Goal: Information Seeking & Learning: Learn about a topic

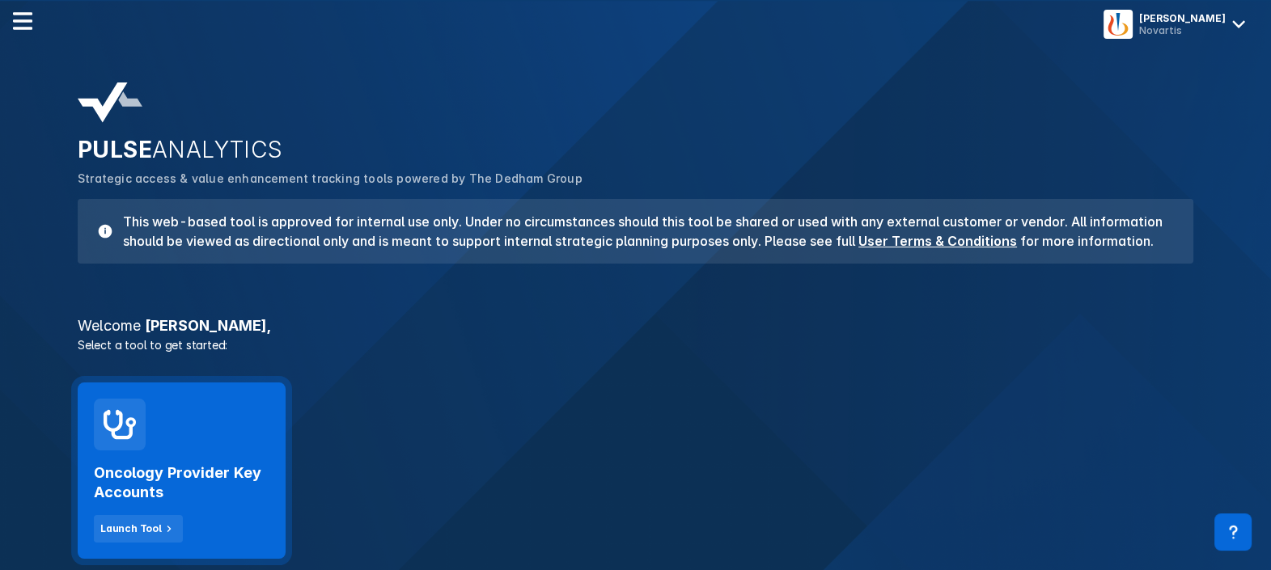
click at [154, 472] on h2 "Oncology Provider Key Accounts" at bounding box center [182, 482] width 176 height 39
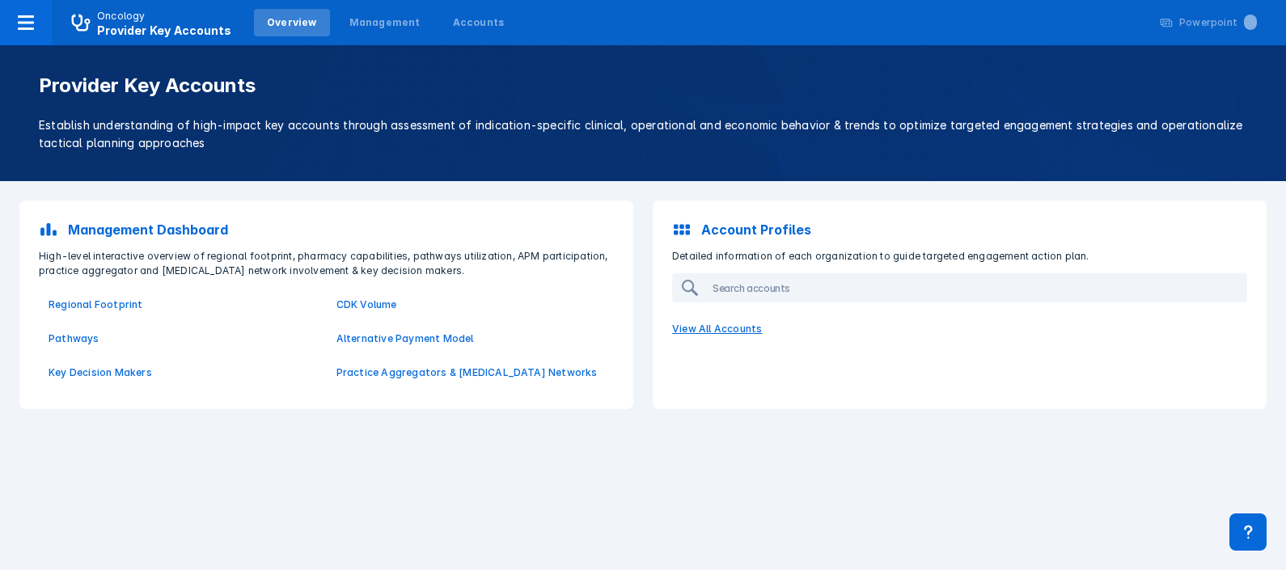
click at [692, 335] on p "View All Accounts" at bounding box center [959, 329] width 594 height 34
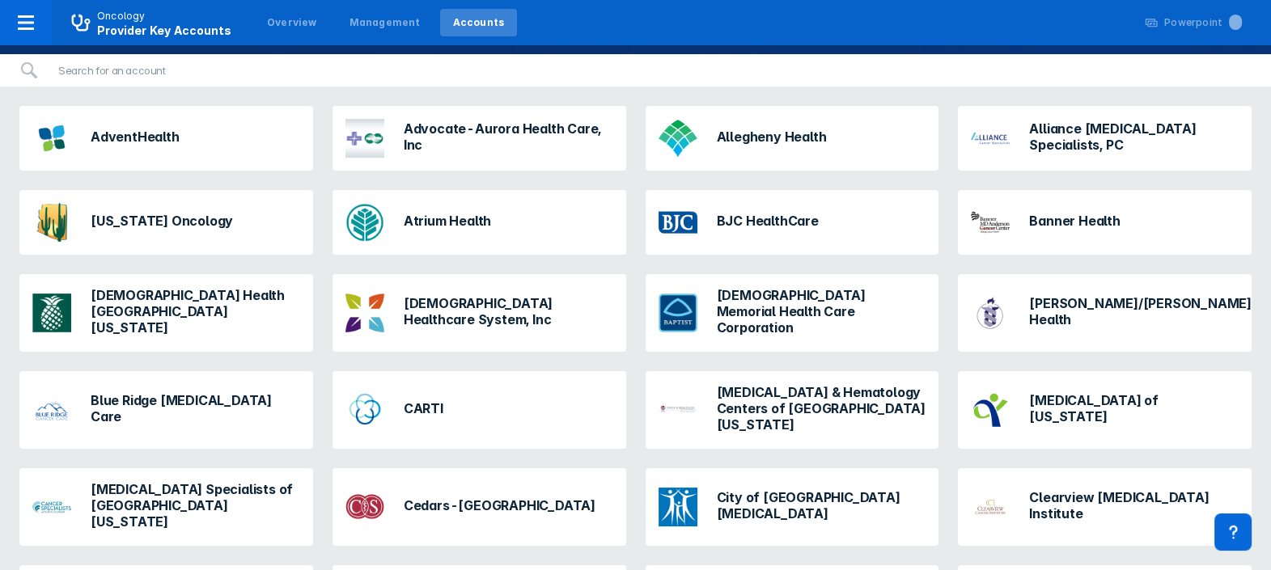
scroll to position [146, 0]
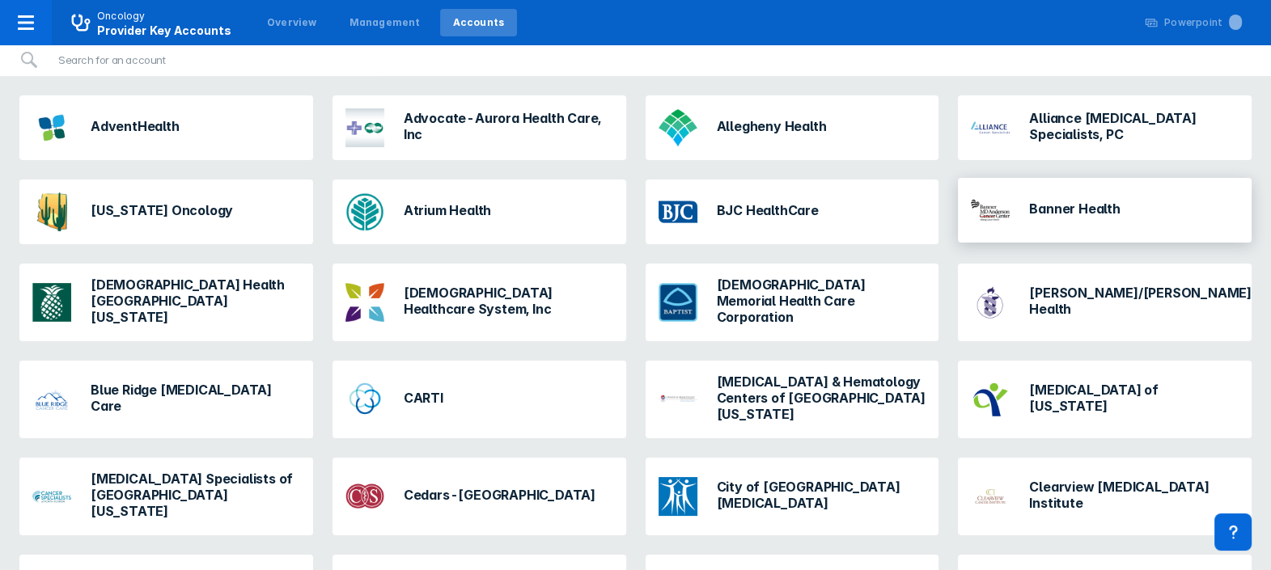
click at [1042, 209] on h3 "Banner Health" at bounding box center [1074, 209] width 91 height 16
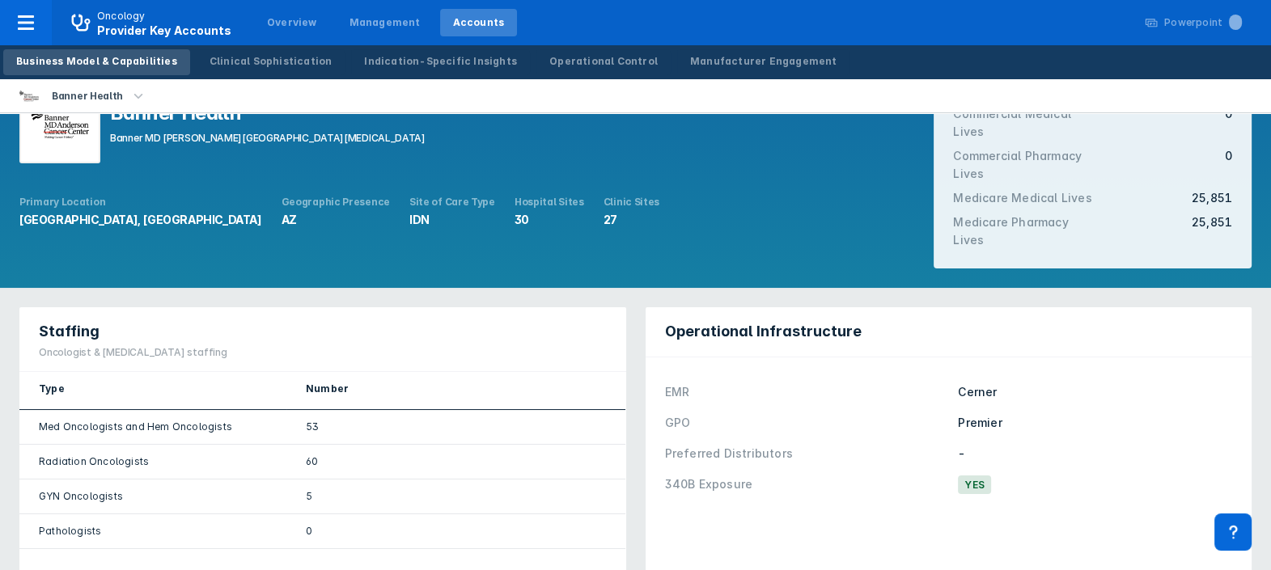
scroll to position [83, 0]
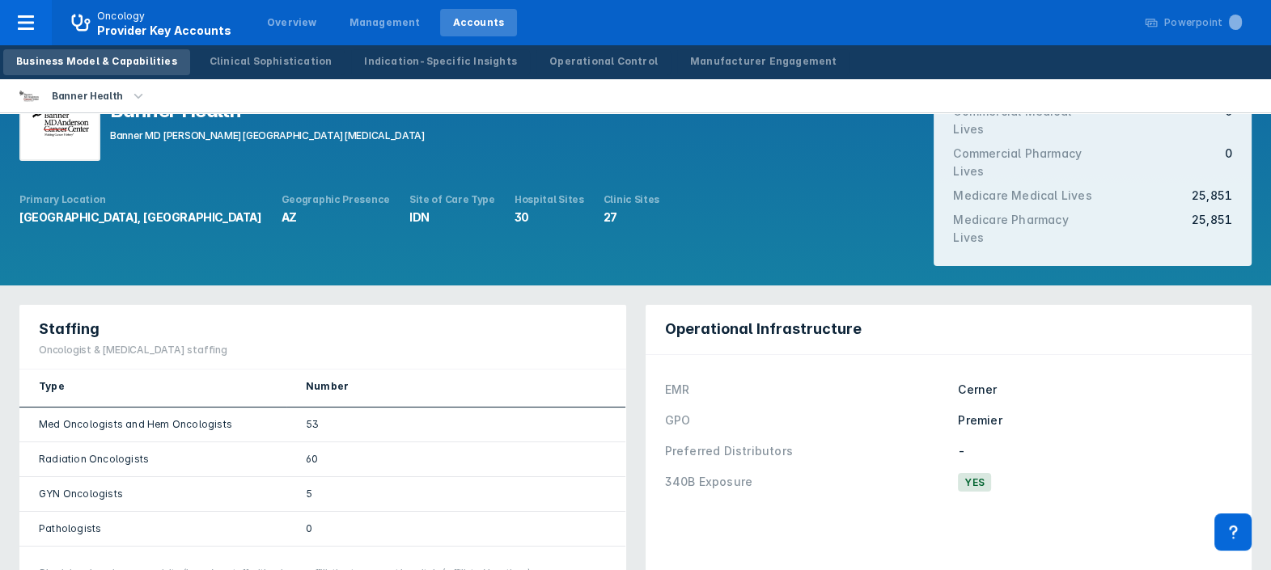
click at [1124, 546] on div "Operational Infrastructure EMR Cerner GPO Premier Preferred Distributors - 340B…" at bounding box center [948, 452] width 607 height 295
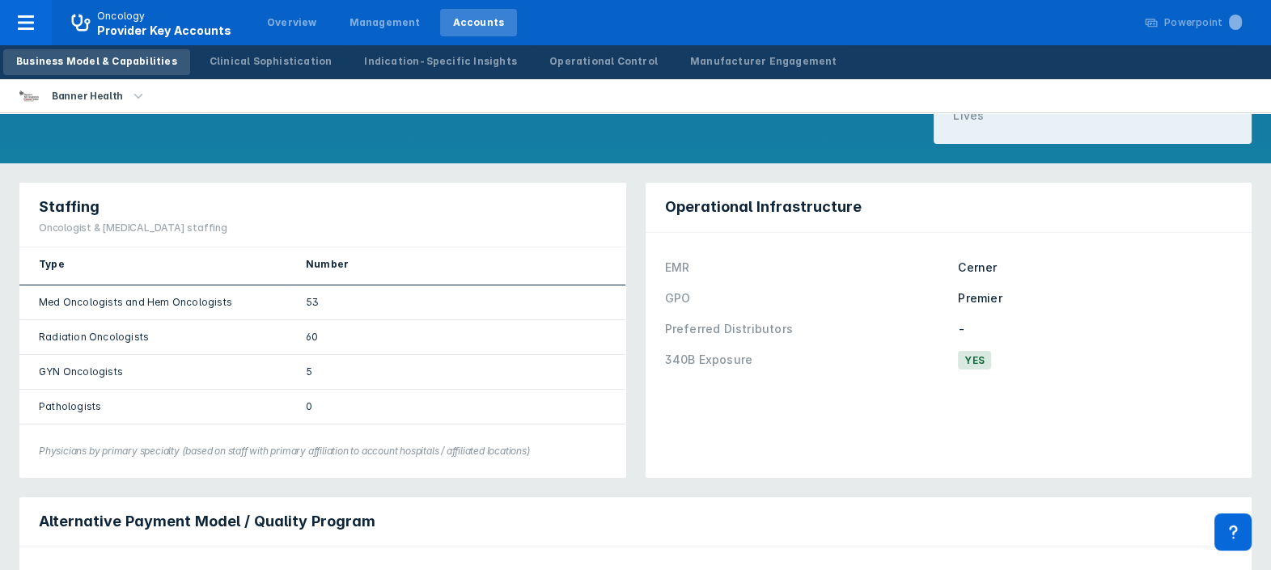
scroll to position [0, 0]
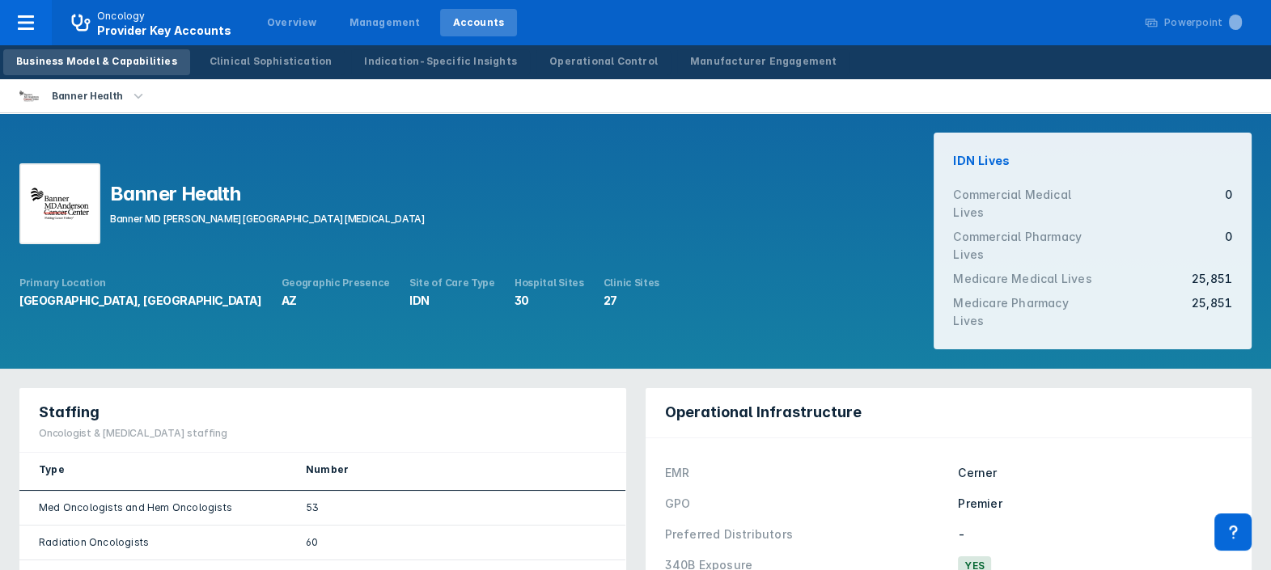
click at [83, 322] on div "Banner Health Banner MD [PERSON_NAME][GEOGRAPHIC_DATA][MEDICAL_DATA] Primary Lo…" at bounding box center [423, 241] width 847 height 194
click at [76, 214] on img at bounding box center [59, 203] width 81 height 81
drag, startPoint x: 76, startPoint y: 214, endPoint x: 519, endPoint y: 174, distance: 445.1
click at [519, 174] on div "Banner Health Banner MD [PERSON_NAME][GEOGRAPHIC_DATA][MEDICAL_DATA]" at bounding box center [423, 205] width 808 height 84
click at [74, 215] on img at bounding box center [59, 203] width 81 height 81
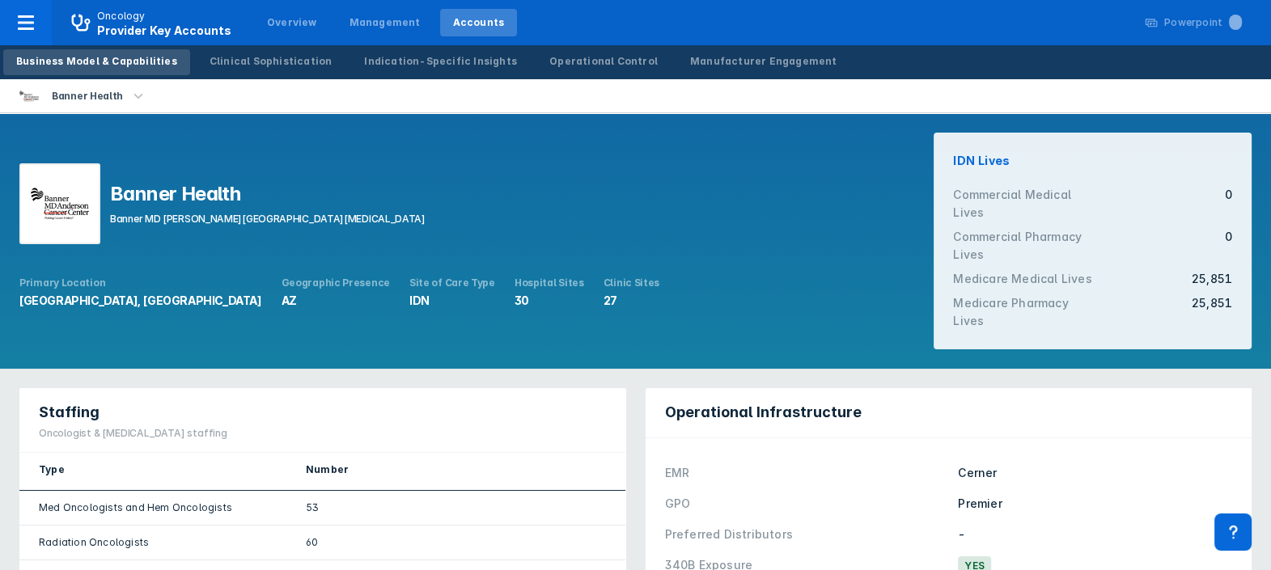
click at [49, 182] on img at bounding box center [59, 203] width 81 height 81
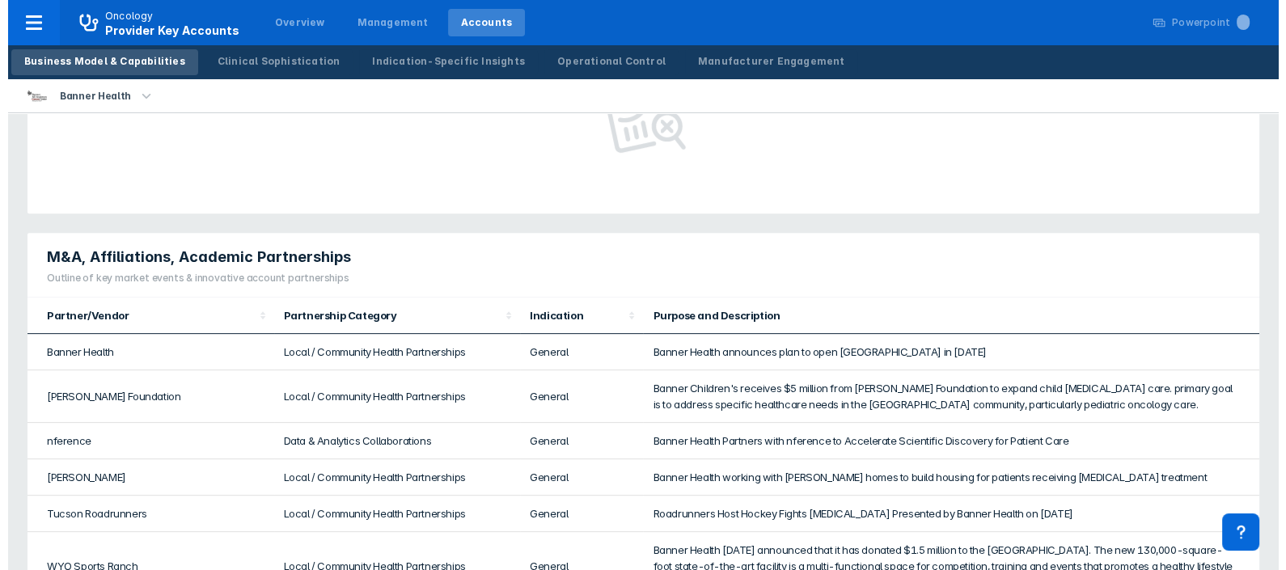
scroll to position [811, 0]
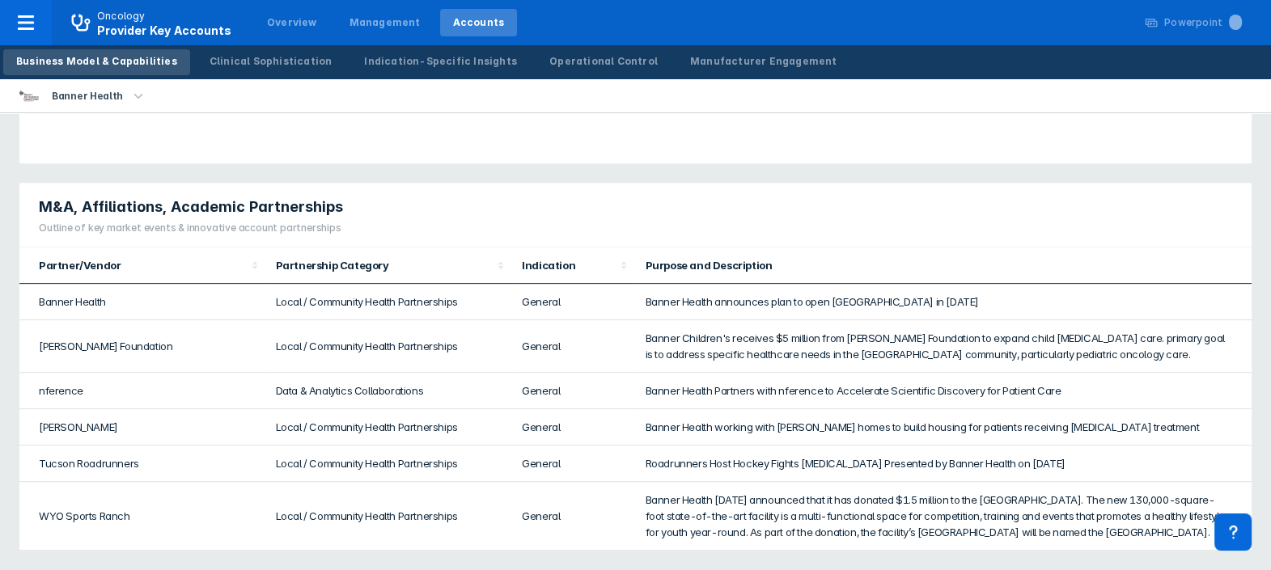
click at [131, 99] on icon "button" at bounding box center [138, 96] width 18 height 18
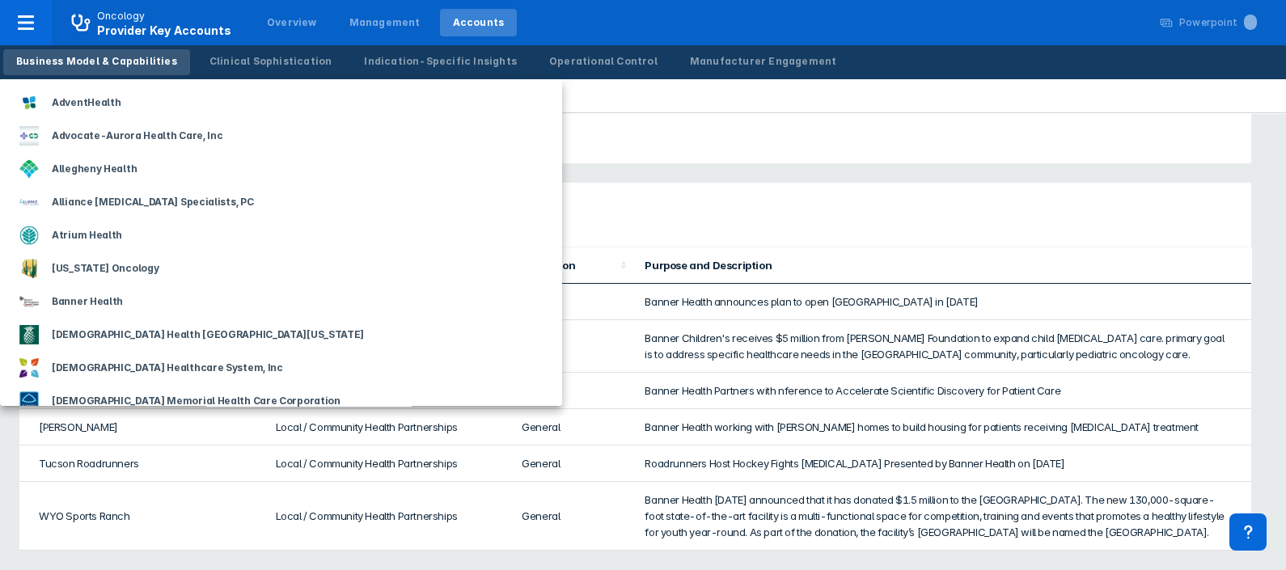
click at [131, 99] on div "AdventHealth" at bounding box center [281, 102] width 562 height 33
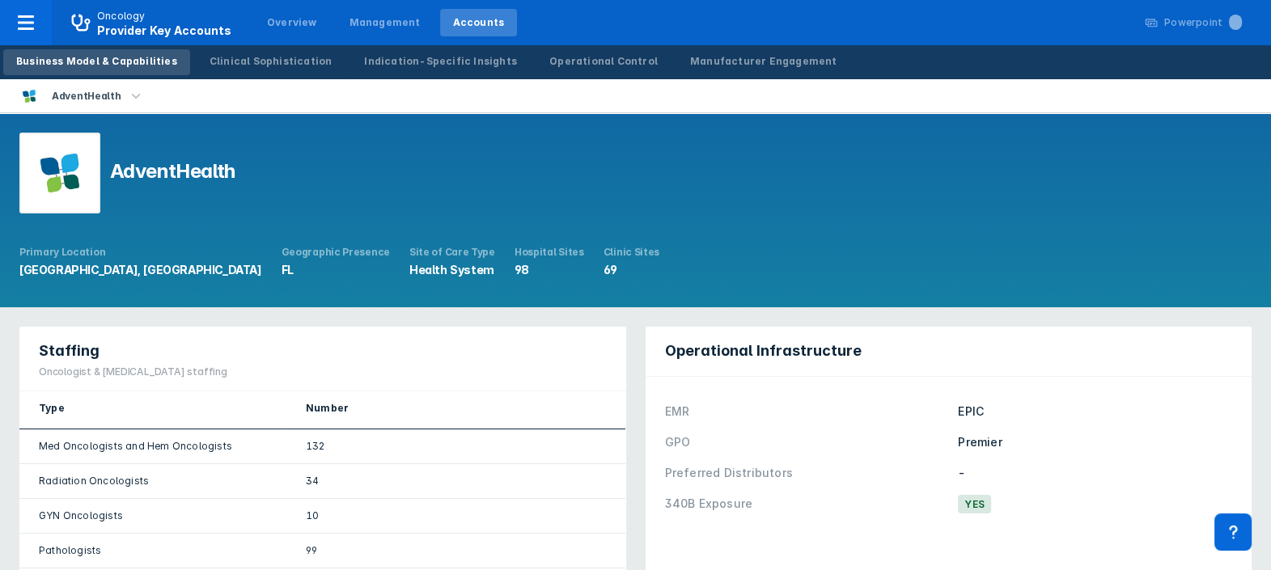
click at [132, 95] on icon "button" at bounding box center [136, 95] width 9 height 5
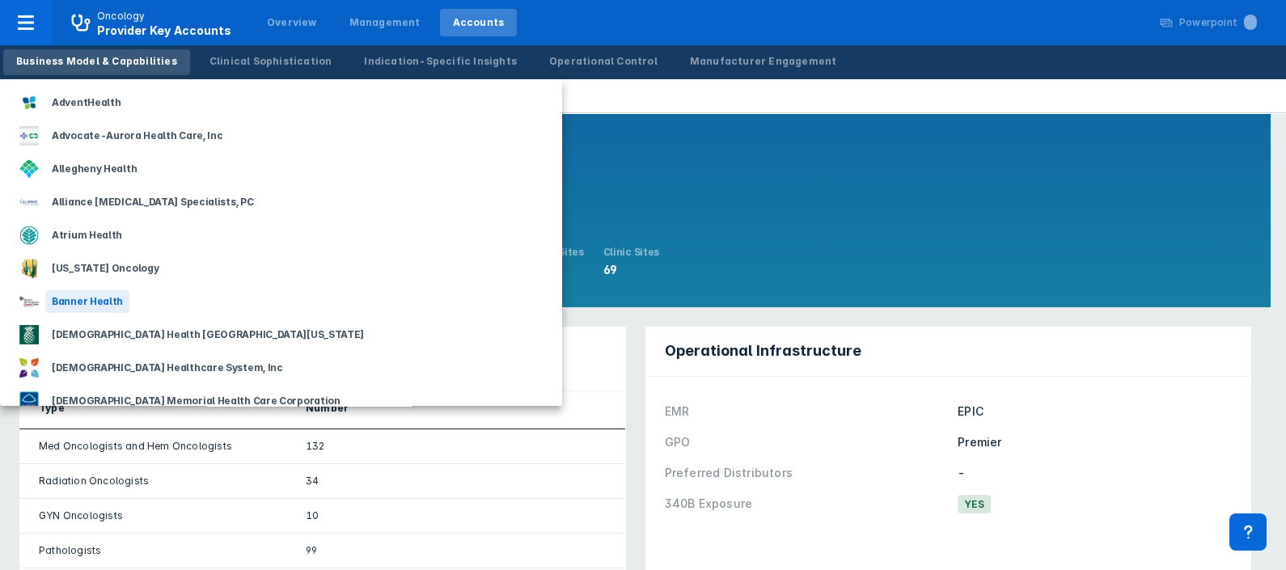
click at [63, 299] on div "Banner Health" at bounding box center [87, 301] width 84 height 23
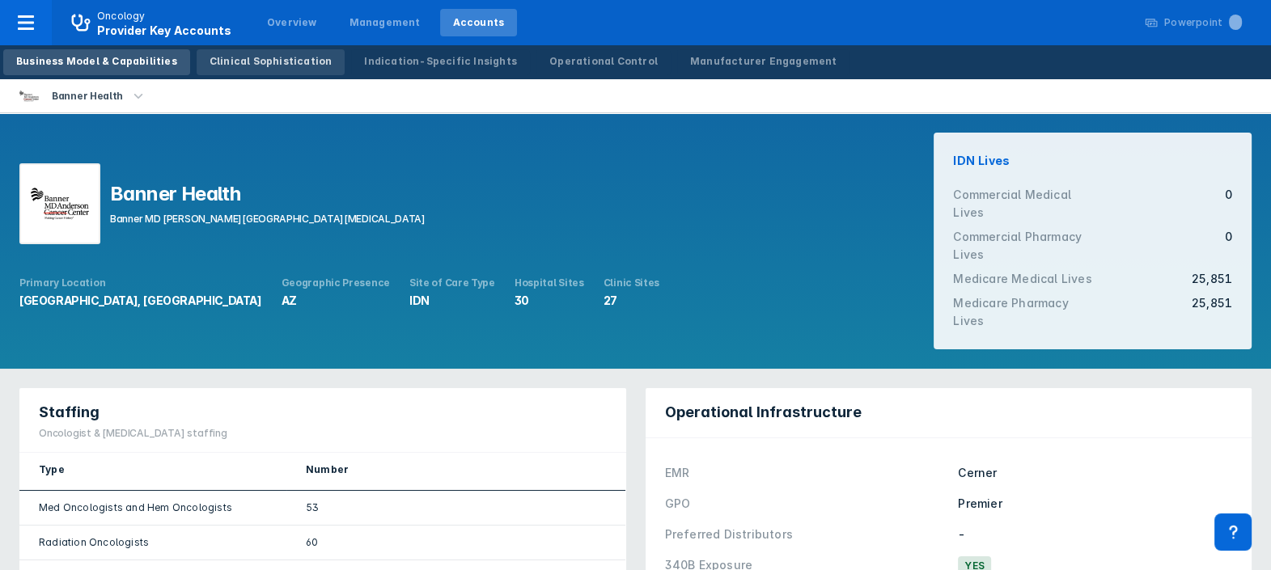
click at [226, 58] on div "Clinical Sophistication" at bounding box center [270, 61] width 123 height 15
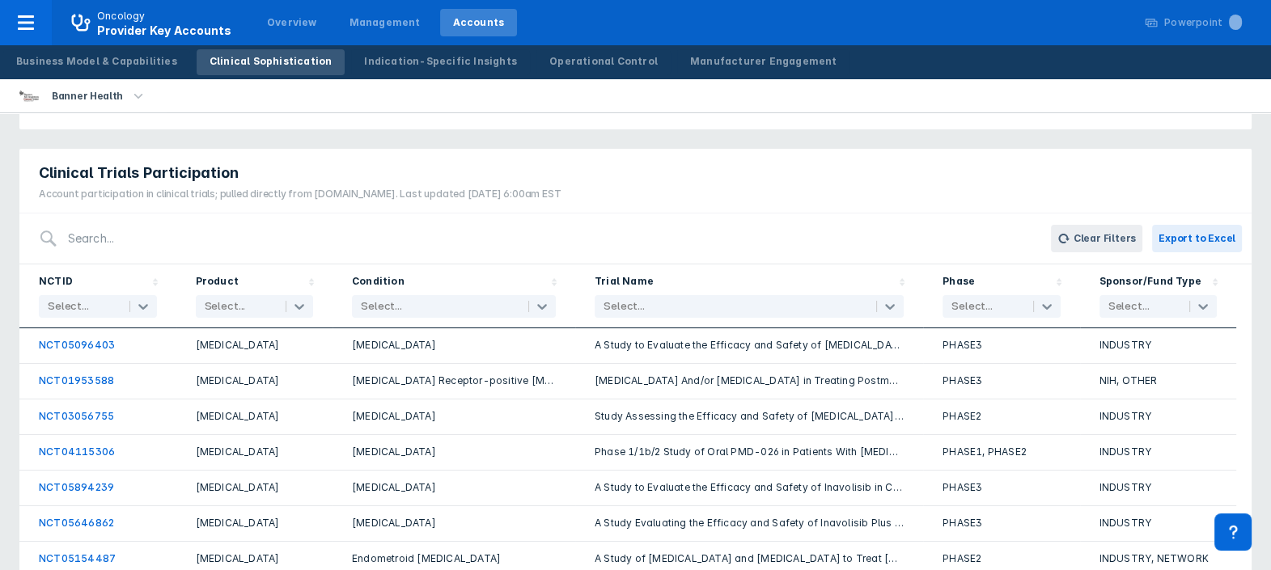
scroll to position [336, 0]
click at [299, 303] on icon at bounding box center [299, 306] width 16 height 16
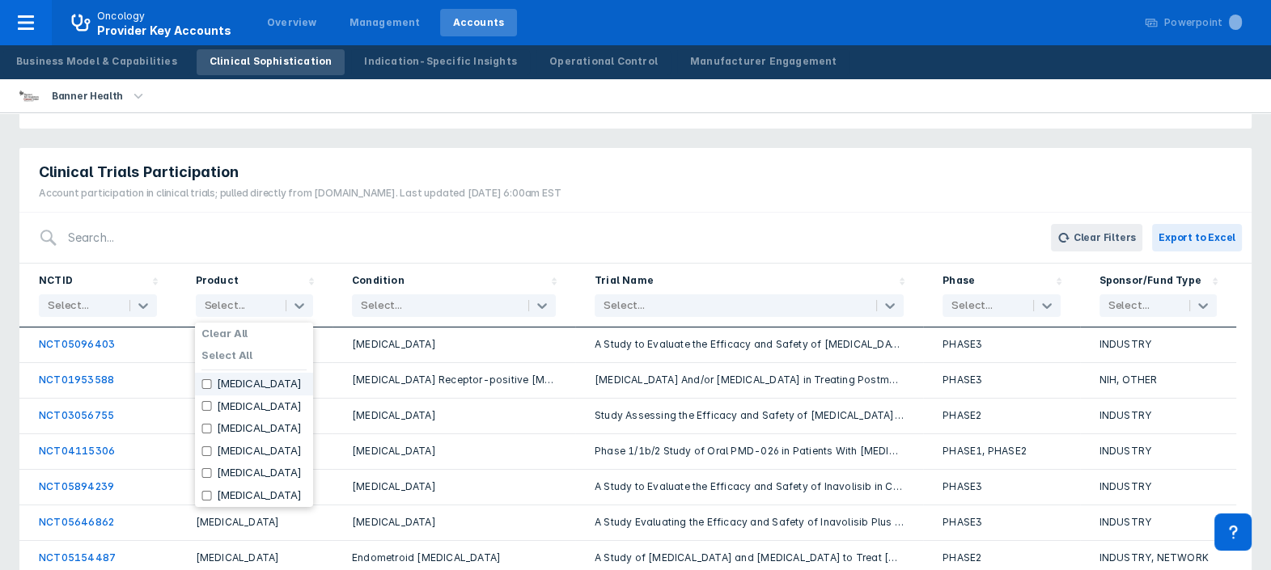
click at [205, 387] on input "checkbox" at bounding box center [206, 384] width 11 height 10
checkbox input "true"
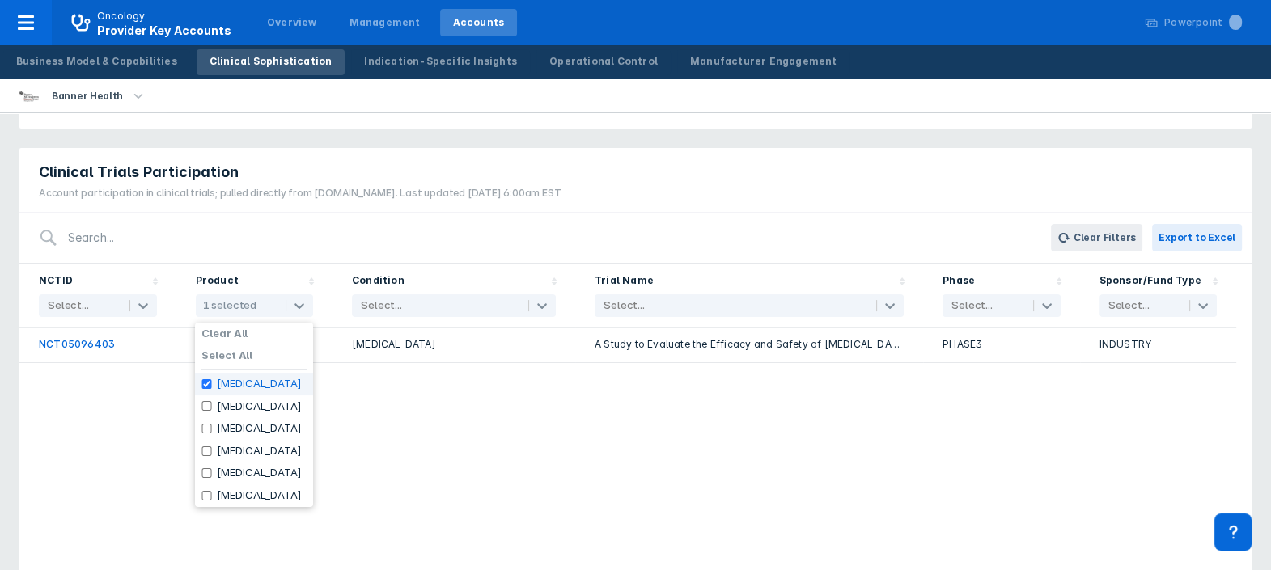
click at [590, 506] on div "NCTID Select... Product option [MEDICAL_DATA], selected. 8 results available. U…" at bounding box center [635, 459] width 1232 height 390
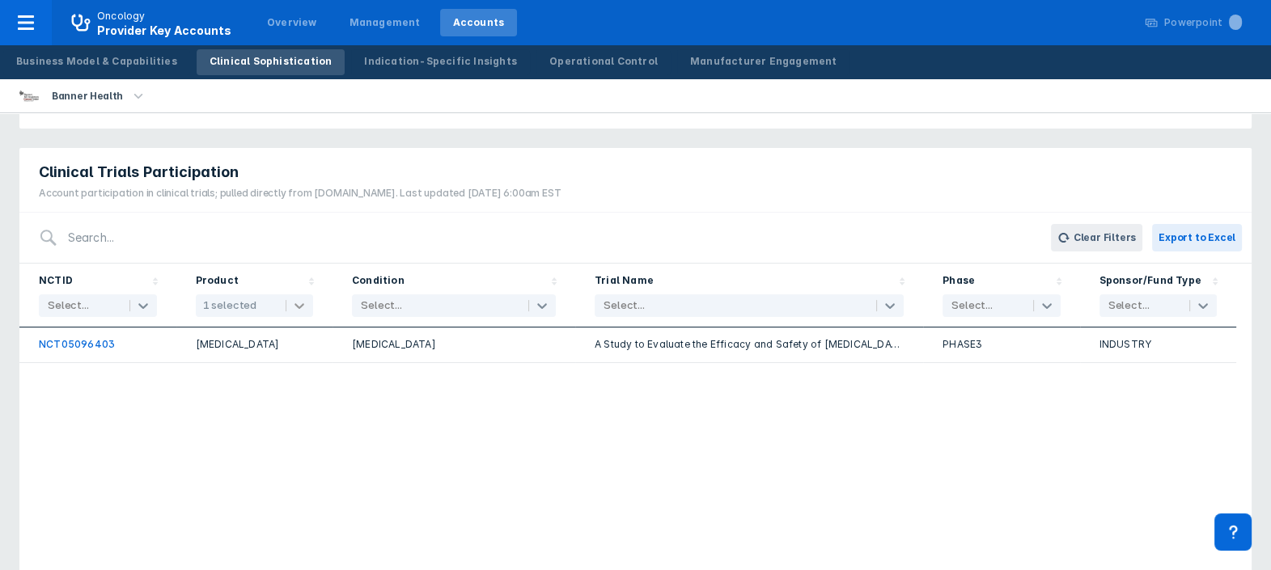
click at [303, 306] on icon at bounding box center [299, 306] width 16 height 16
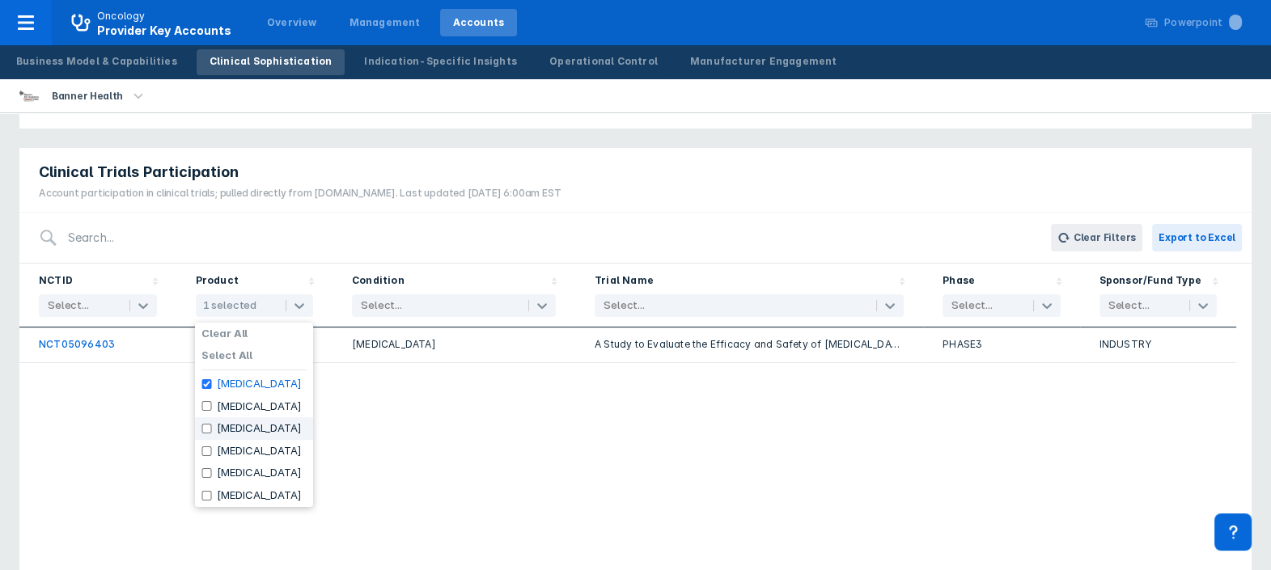
click at [244, 433] on label "[MEDICAL_DATA]" at bounding box center [259, 428] width 84 height 13
checkbox input "true"
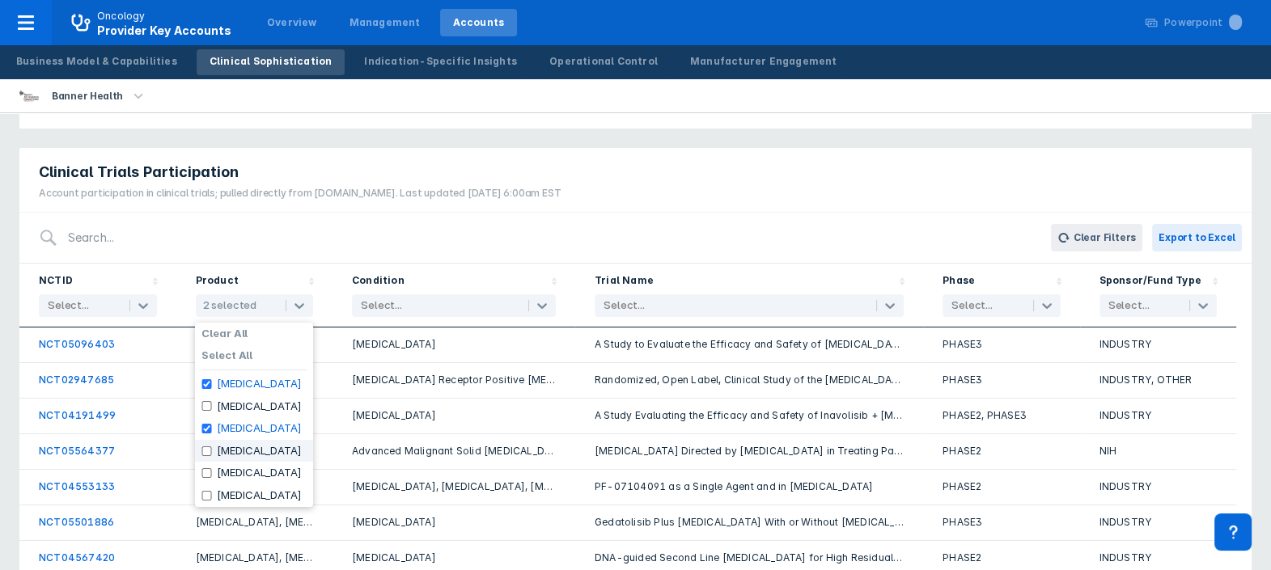
click at [239, 446] on label "[MEDICAL_DATA]" at bounding box center [259, 451] width 84 height 13
checkbox input "true"
click at [231, 468] on label "[MEDICAL_DATA]" at bounding box center [259, 473] width 84 height 13
checkbox input "true"
click at [224, 494] on label "[MEDICAL_DATA]" at bounding box center [259, 495] width 84 height 13
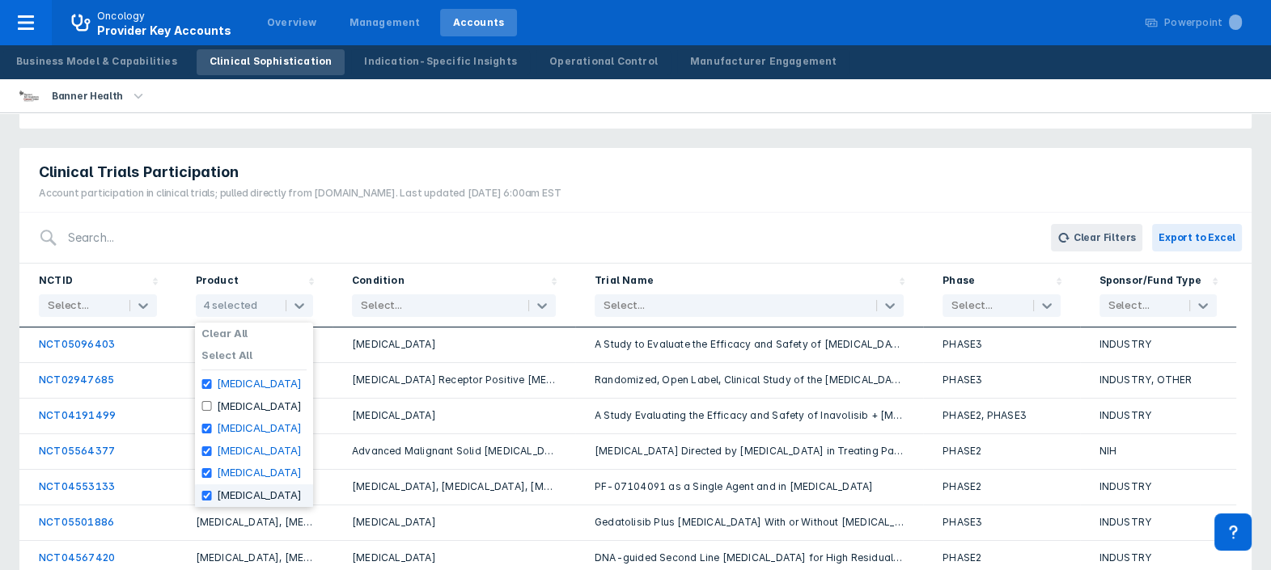
checkbox input "true"
click at [941, 201] on div "Clinical Trials Participation Account participation in clinical trials; pulled …" at bounding box center [635, 180] width 1232 height 65
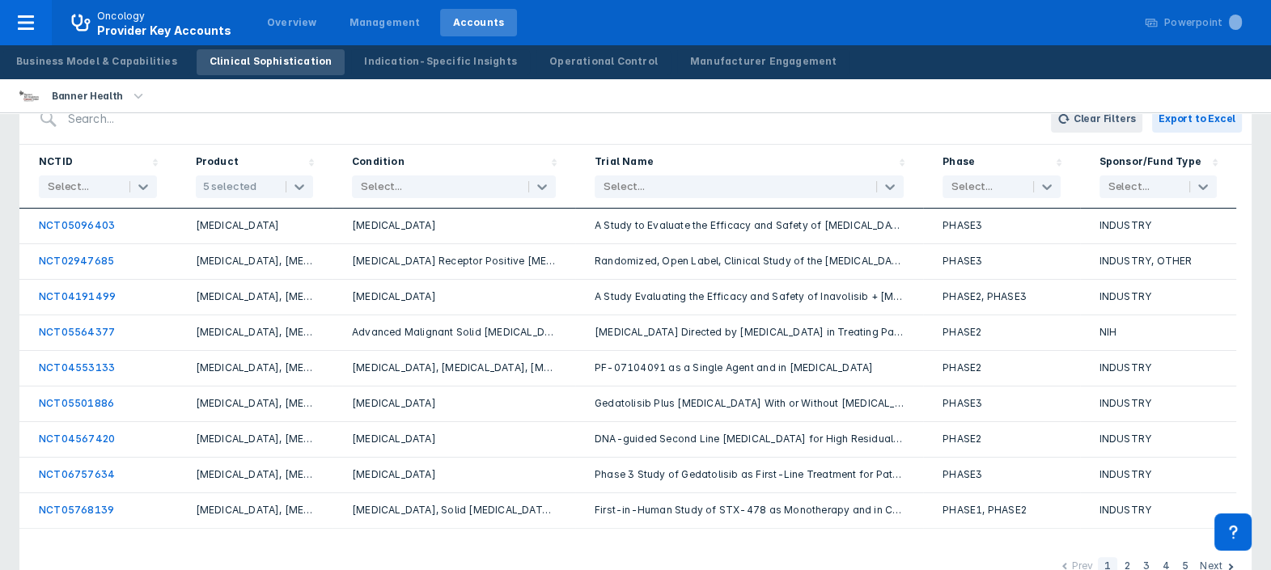
scroll to position [451, 0]
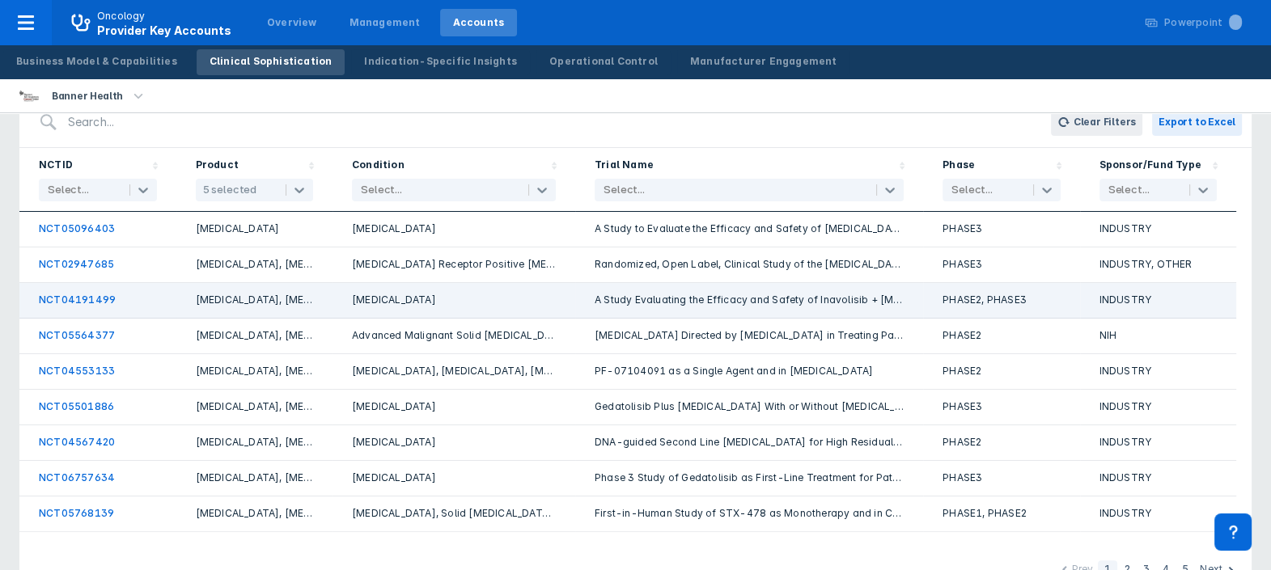
click at [92, 295] on link "NCT04191499" at bounding box center [77, 300] width 77 height 12
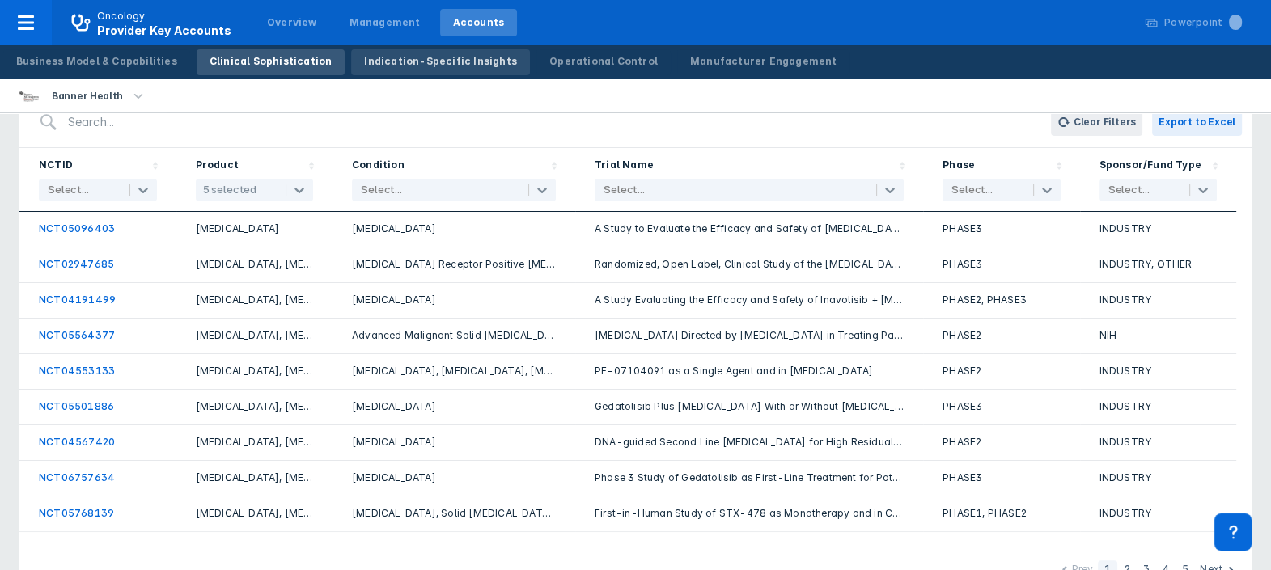
click at [433, 62] on div "Indication-Specific Insights" at bounding box center [440, 61] width 153 height 15
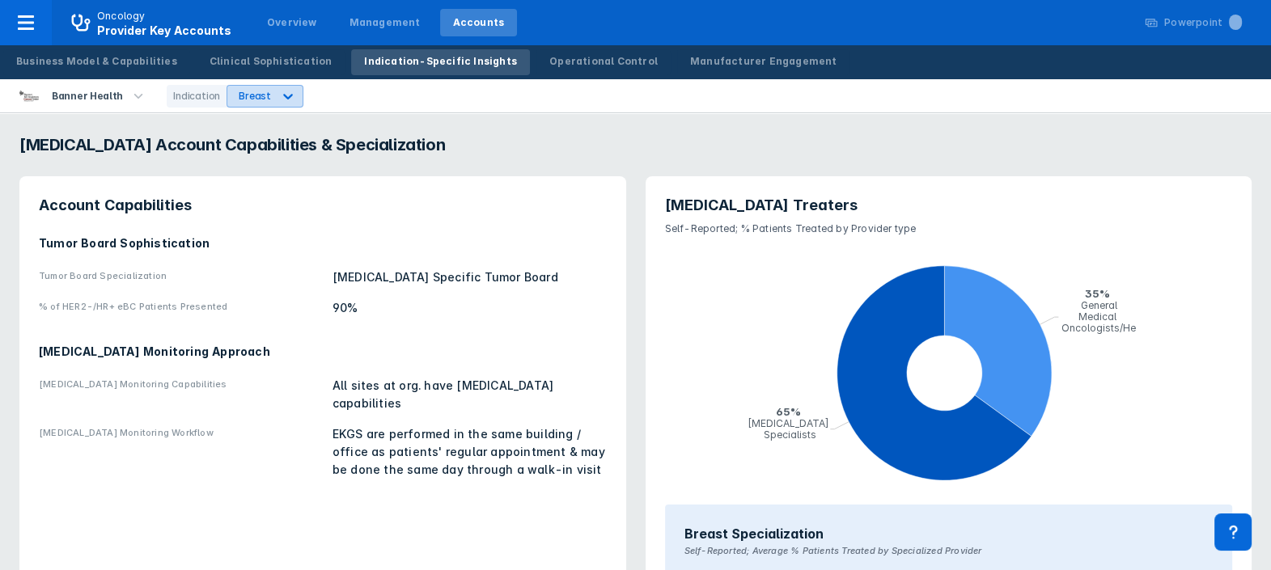
click at [280, 93] on icon at bounding box center [288, 96] width 16 height 16
click at [237, 162] on div "PNH" at bounding box center [248, 165] width 46 height 32
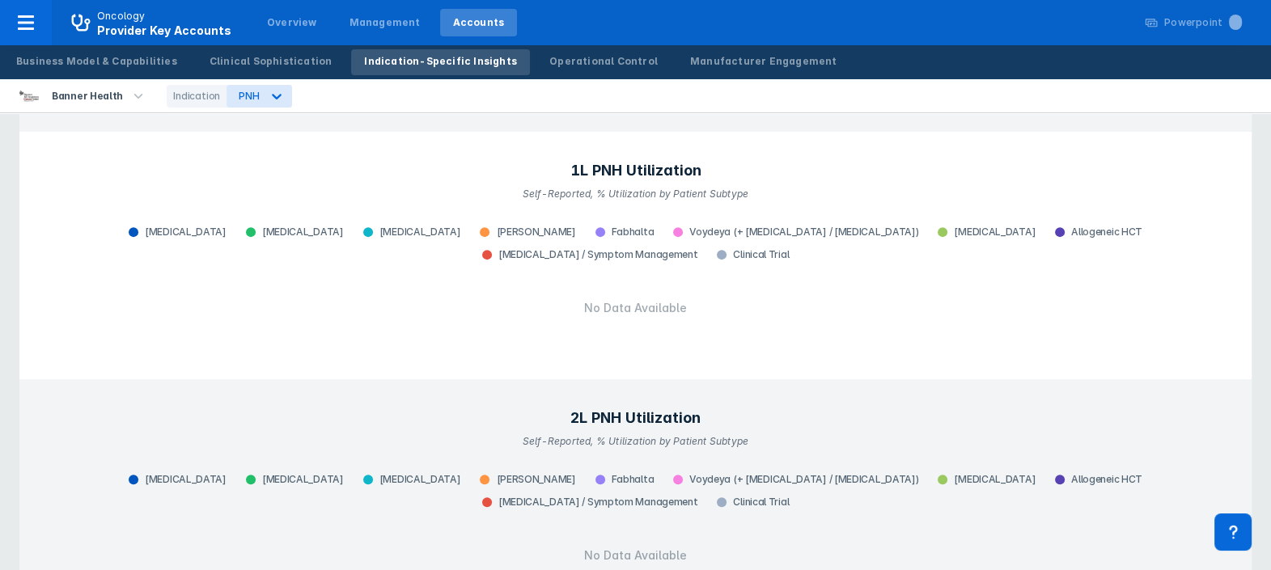
scroll to position [738, 0]
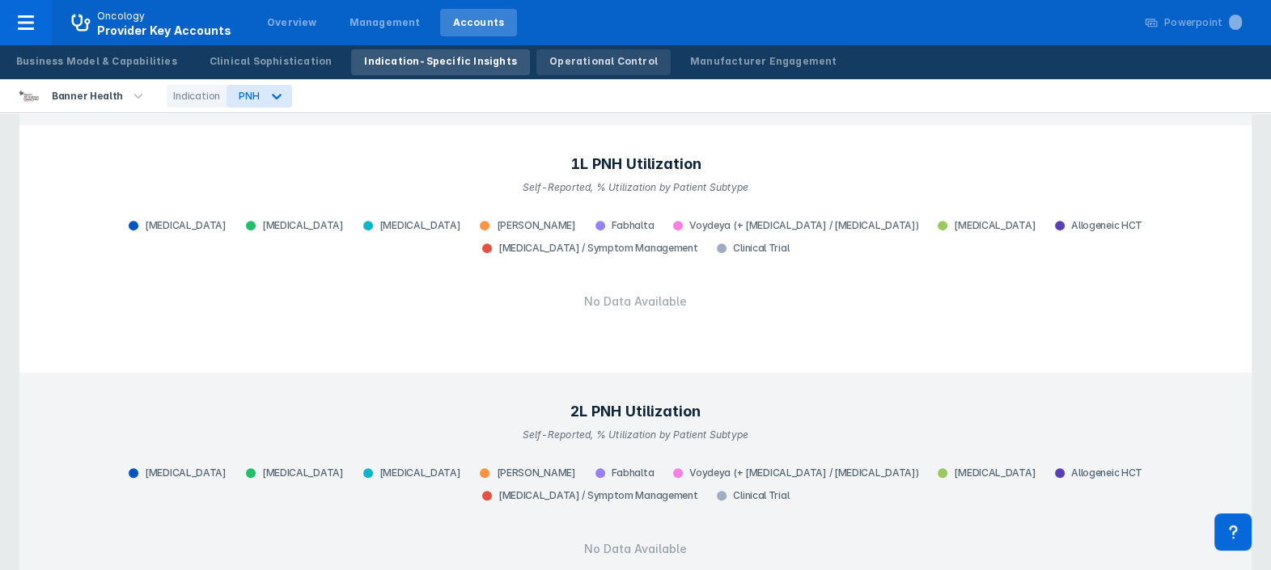
click at [556, 61] on div "Operational Control" at bounding box center [603, 61] width 108 height 15
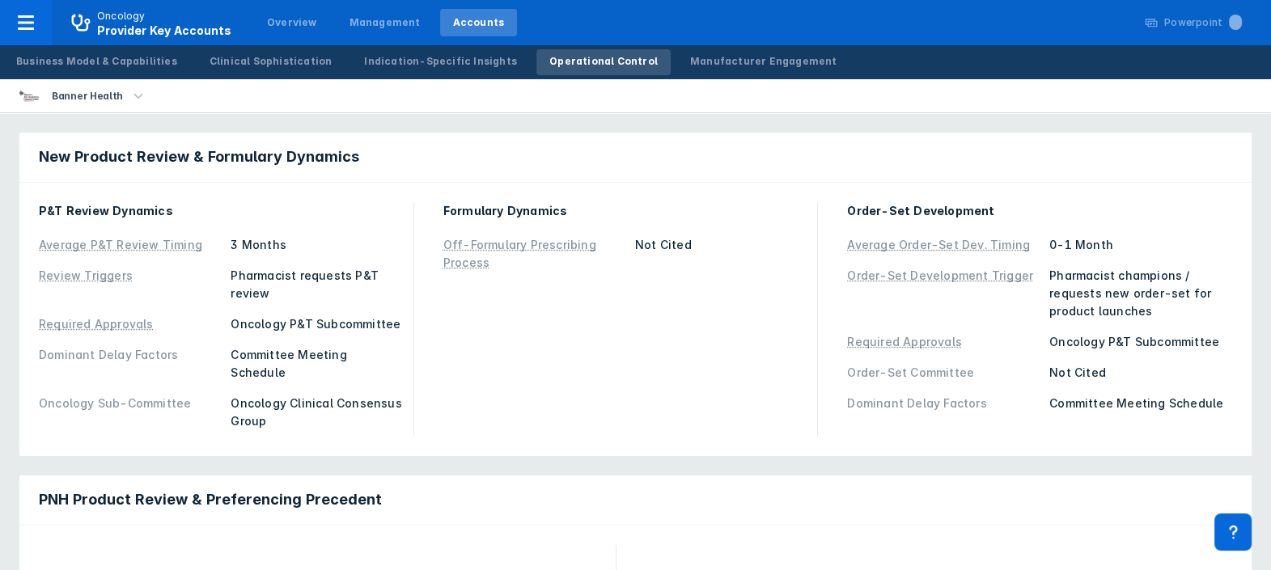
drag, startPoint x: 1280, startPoint y: 135, endPoint x: 975, endPoint y: 154, distance: 306.3
click at [975, 154] on div "New Product Review & Formulary Dynamics" at bounding box center [635, 158] width 1232 height 50
click at [690, 62] on div "Manufacturer Engagement" at bounding box center [763, 61] width 147 height 15
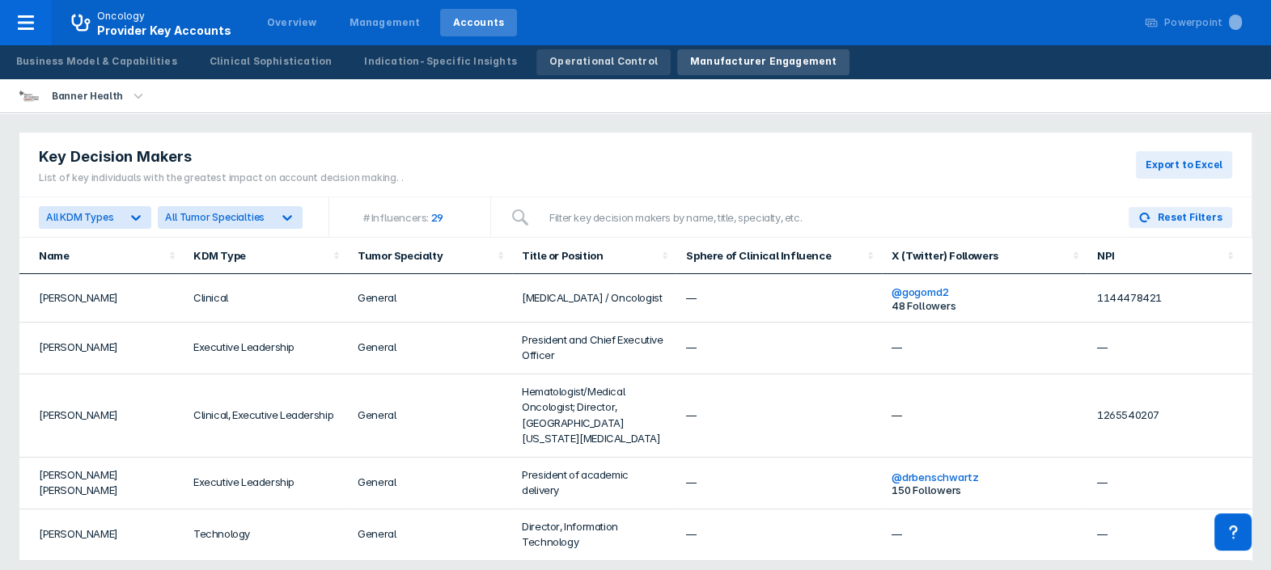
click at [549, 63] on div "Operational Control" at bounding box center [603, 61] width 108 height 15
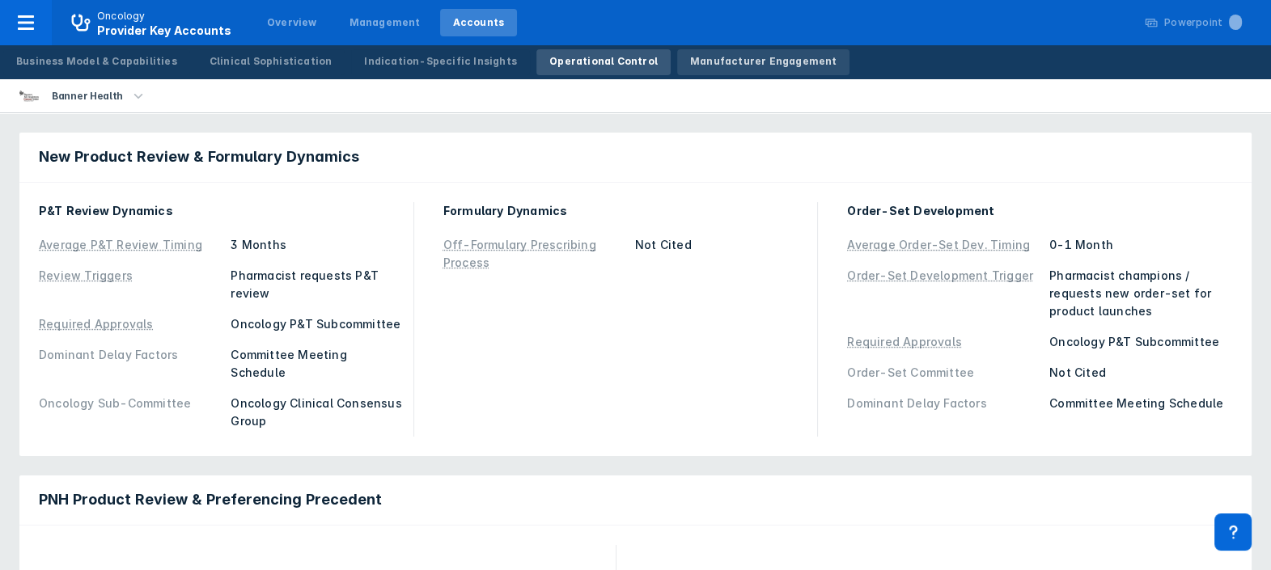
click at [690, 63] on div "Manufacturer Engagement" at bounding box center [763, 61] width 147 height 15
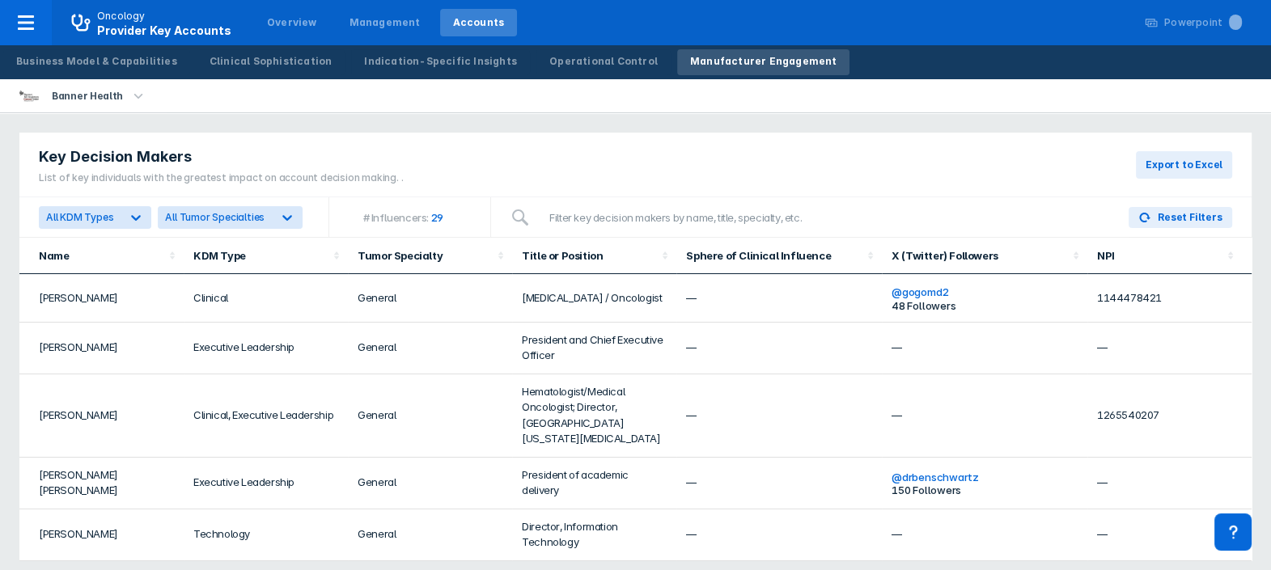
drag, startPoint x: 1275, startPoint y: 150, endPoint x: 531, endPoint y: 125, distance: 745.3
click at [531, 125] on div "Key Decision Makers List of key individuals with the greatest impact on account…" at bounding box center [635, 346] width 1251 height 447
click at [285, 215] on icon at bounding box center [287, 218] width 10 height 6
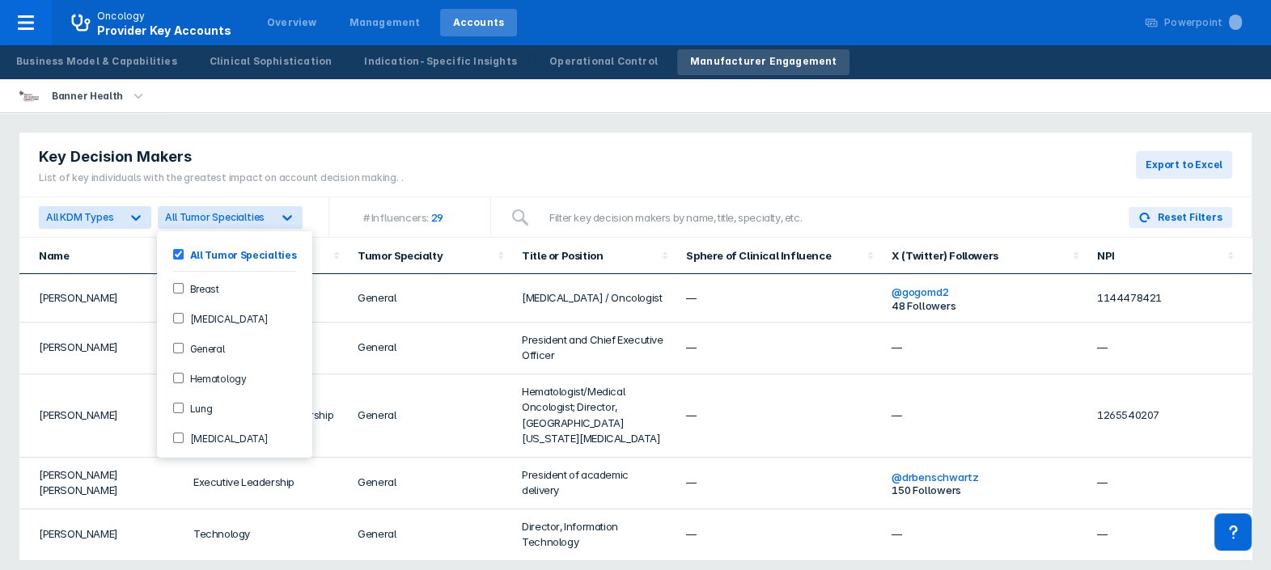
click at [192, 287] on label "Breast" at bounding box center [202, 288] width 36 height 14
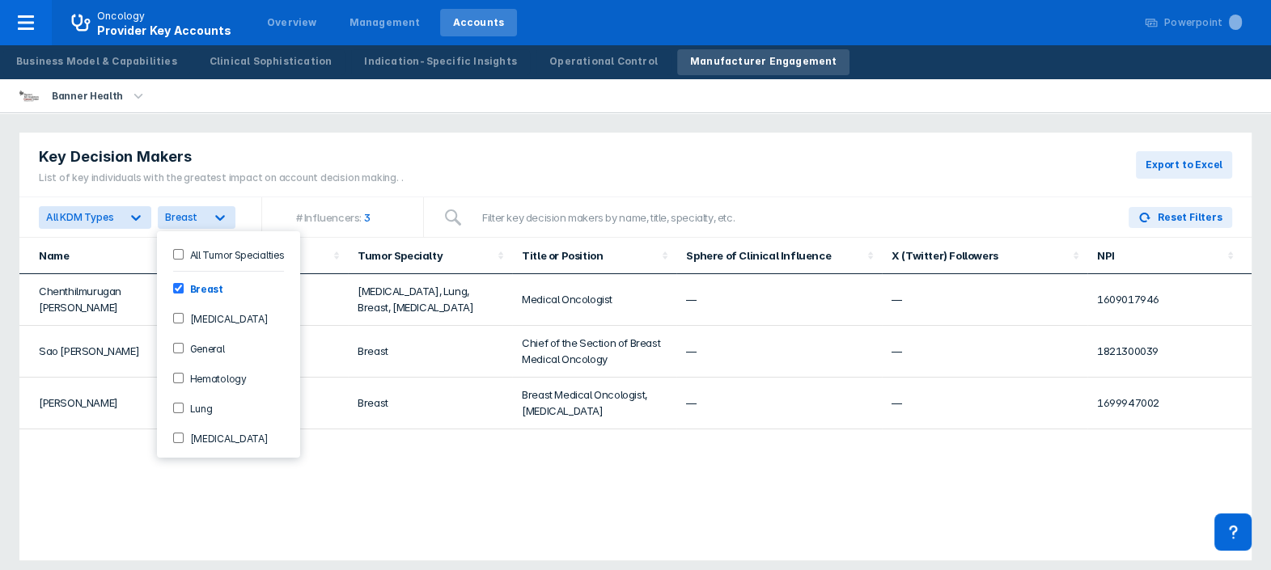
click at [184, 372] on label "Hematology" at bounding box center [215, 378] width 63 height 14
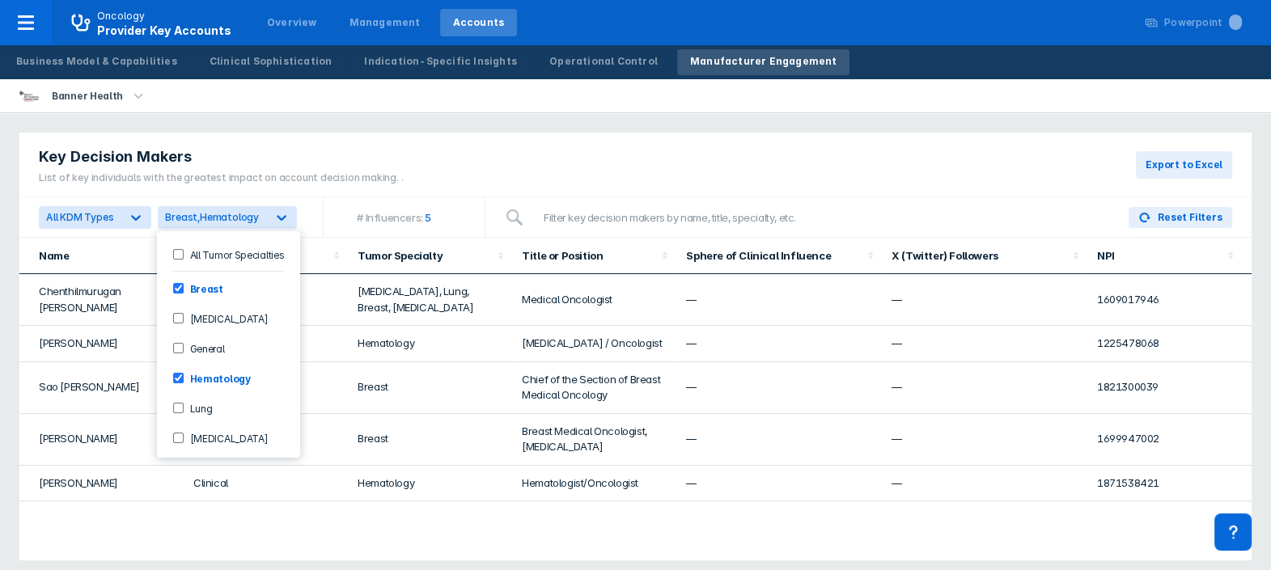
click at [459, 144] on div "Key Decision Makers List of key individuals with the greatest impact on account…" at bounding box center [635, 165] width 1232 height 65
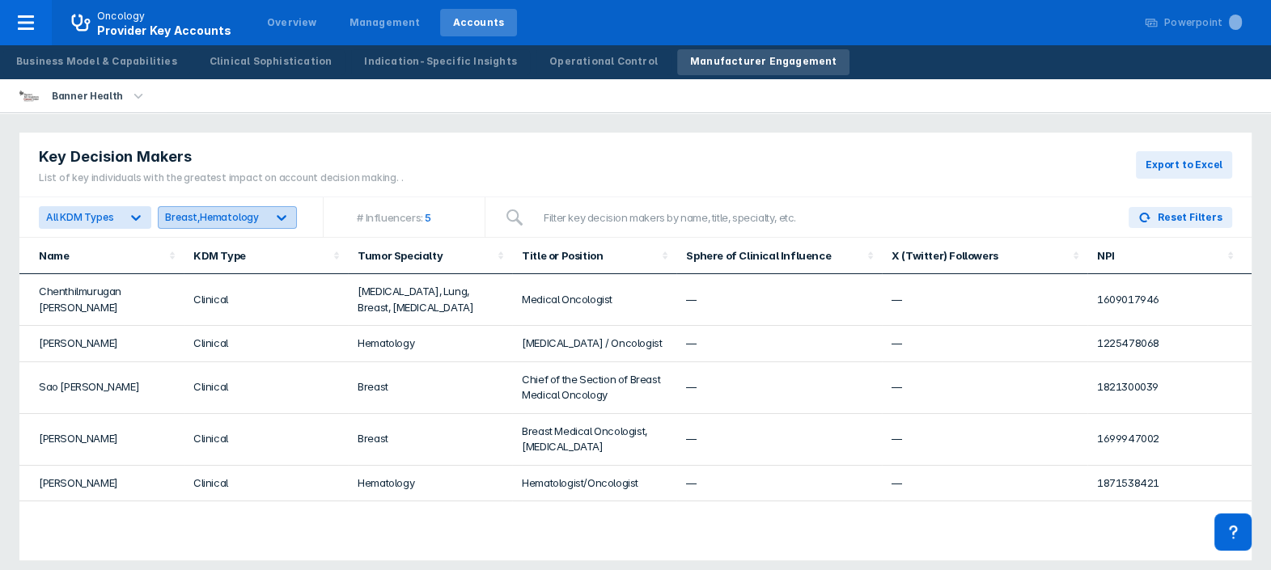
click at [273, 218] on icon at bounding box center [281, 217] width 16 height 16
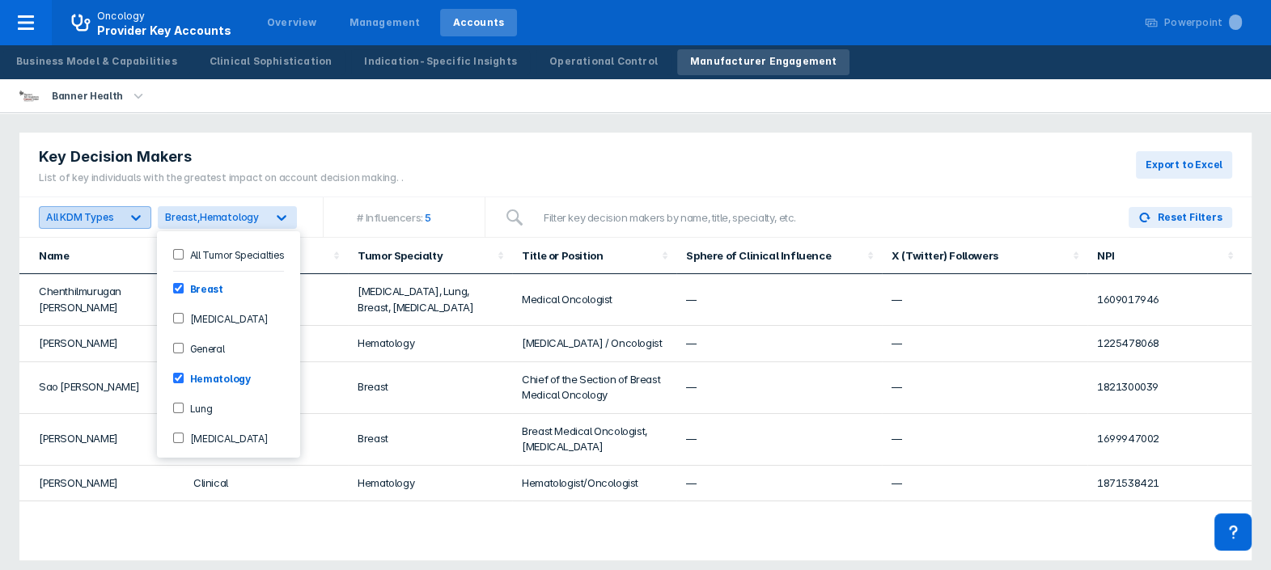
click at [129, 218] on icon at bounding box center [136, 217] width 16 height 16
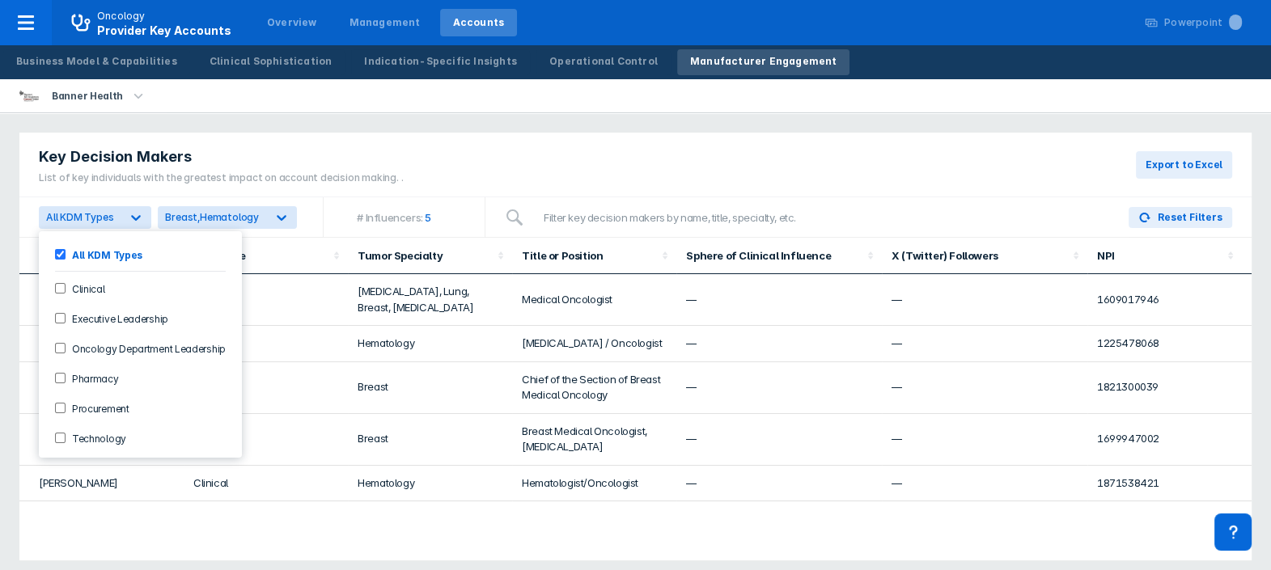
click at [57, 289] on input "Clinical" at bounding box center [60, 288] width 11 height 11
click at [57, 320] on Leadership-checkbox "Executive Leadership" at bounding box center [60, 318] width 11 height 11
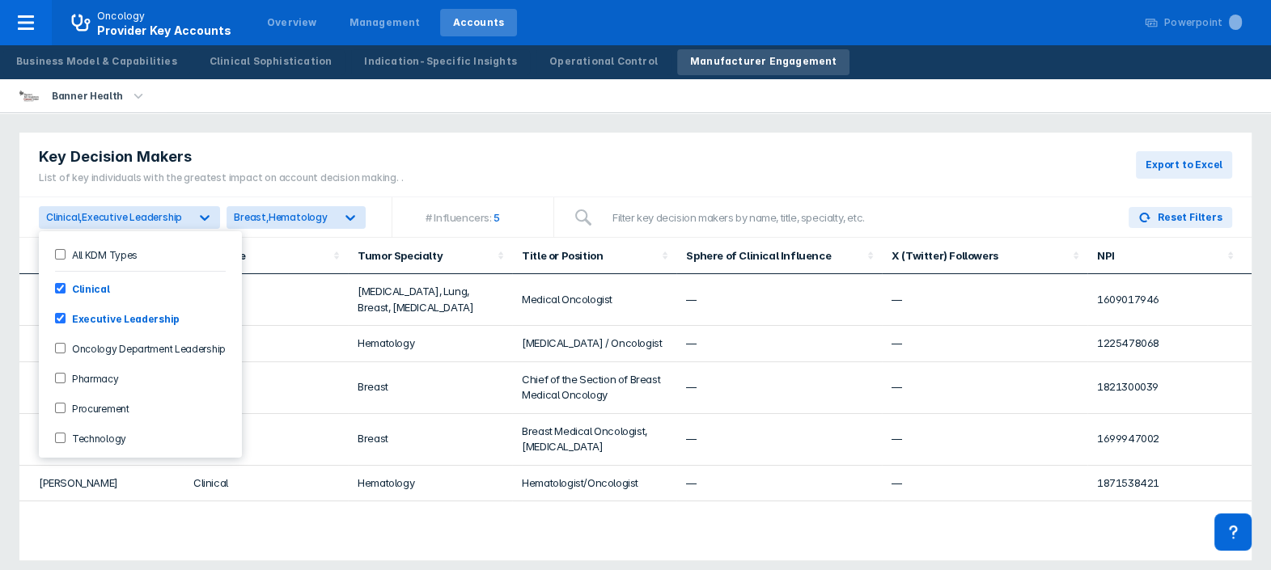
click at [62, 349] on Leadership-checkbox "Oncology Department Leadership" at bounding box center [60, 348] width 11 height 11
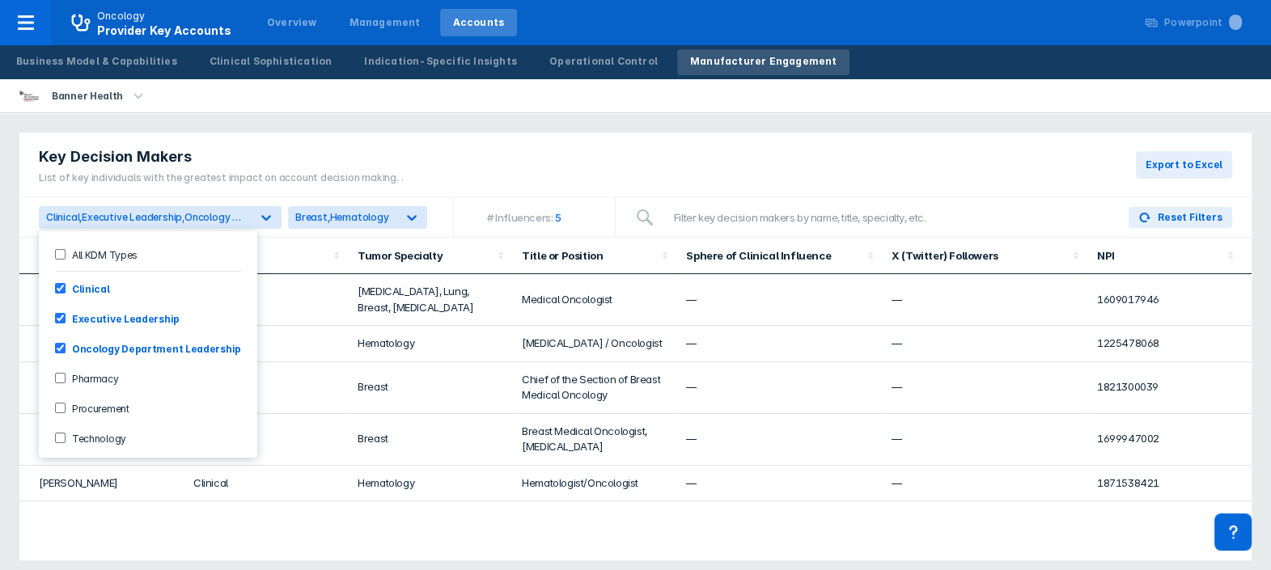
click at [66, 372] on label "Pharmacy" at bounding box center [92, 378] width 53 height 14
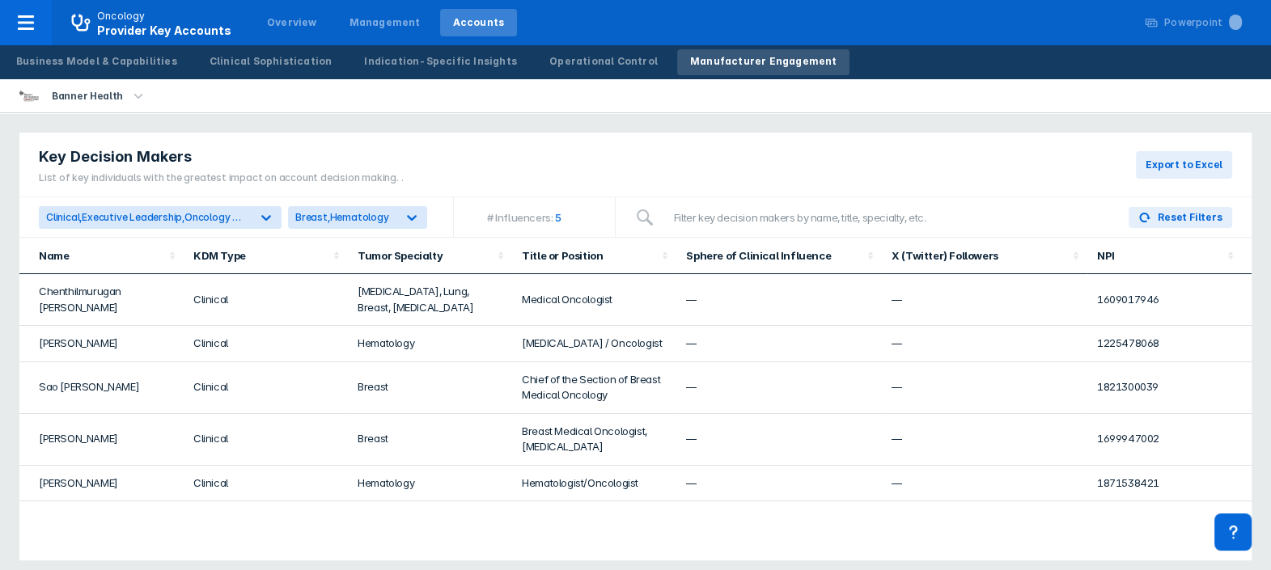
click at [656, 155] on div "Key Decision Makers List of key individuals with the greatest impact on account…" at bounding box center [635, 165] width 1232 height 65
click at [282, 18] on div "Overview" at bounding box center [292, 22] width 50 height 15
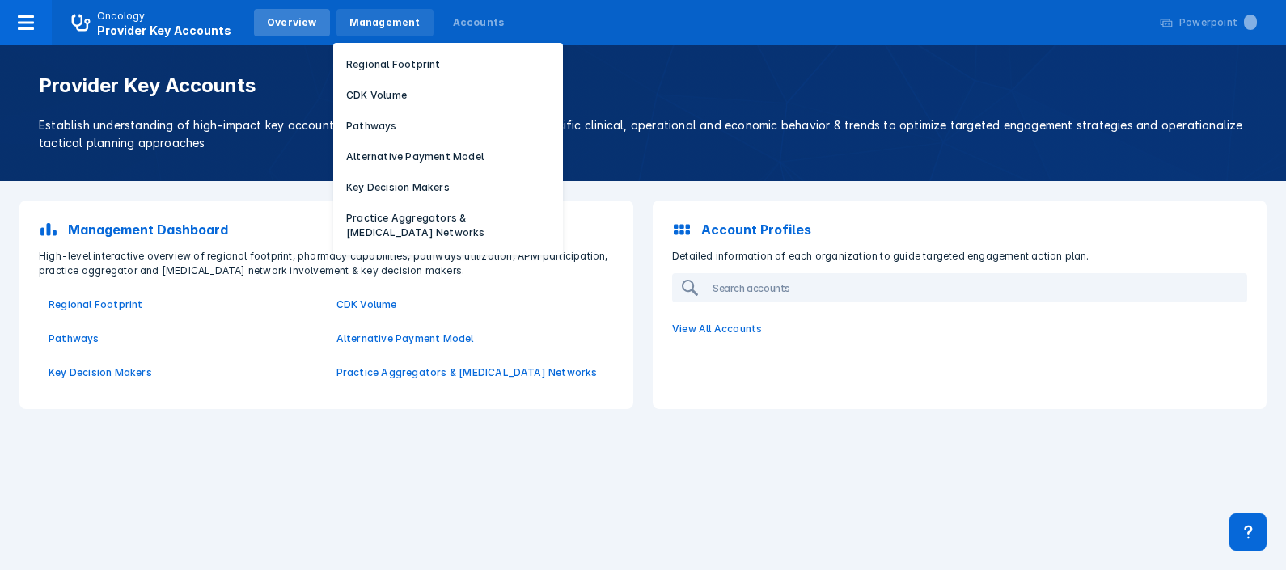
click at [373, 25] on div "Management" at bounding box center [384, 22] width 71 height 15
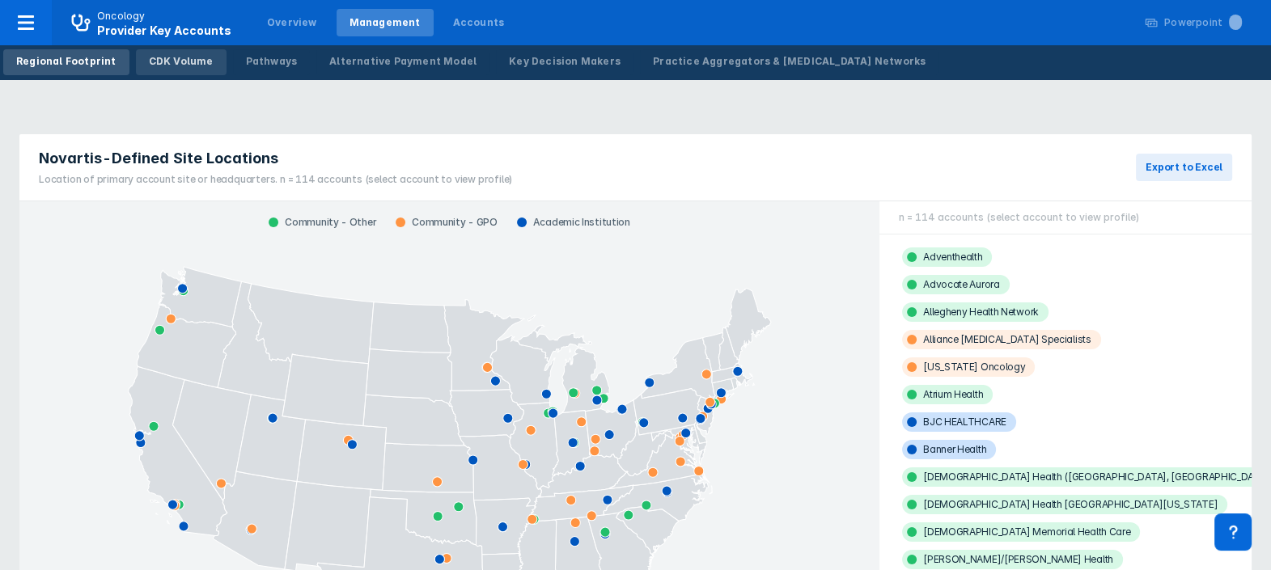
click at [170, 59] on div "CDK Volume" at bounding box center [181, 61] width 65 height 15
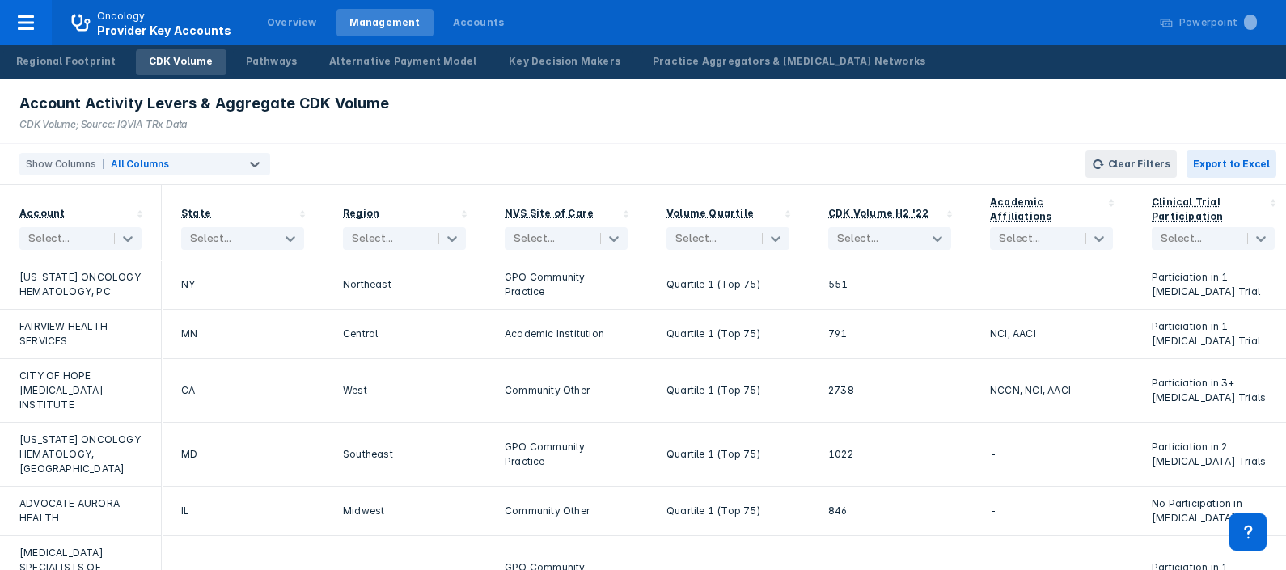
drag, startPoint x: 123, startPoint y: 237, endPoint x: 71, endPoint y: 196, distance: 66.2
click at [71, 196] on div "Account Select..." at bounding box center [80, 222] width 122 height 55
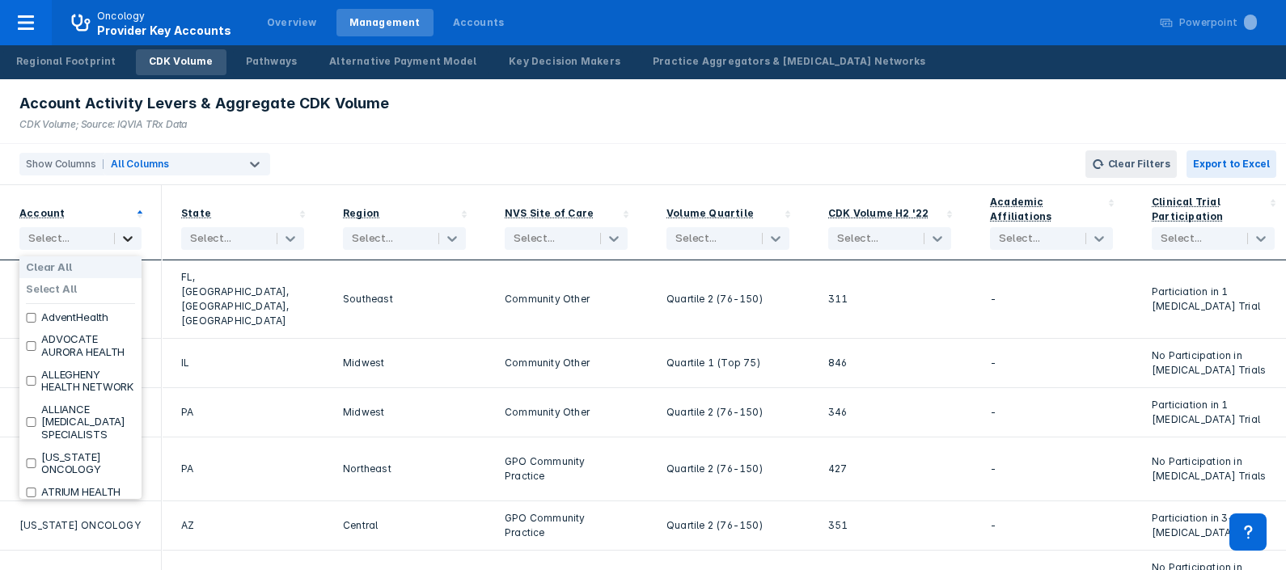
click at [128, 239] on icon at bounding box center [128, 239] width 16 height 16
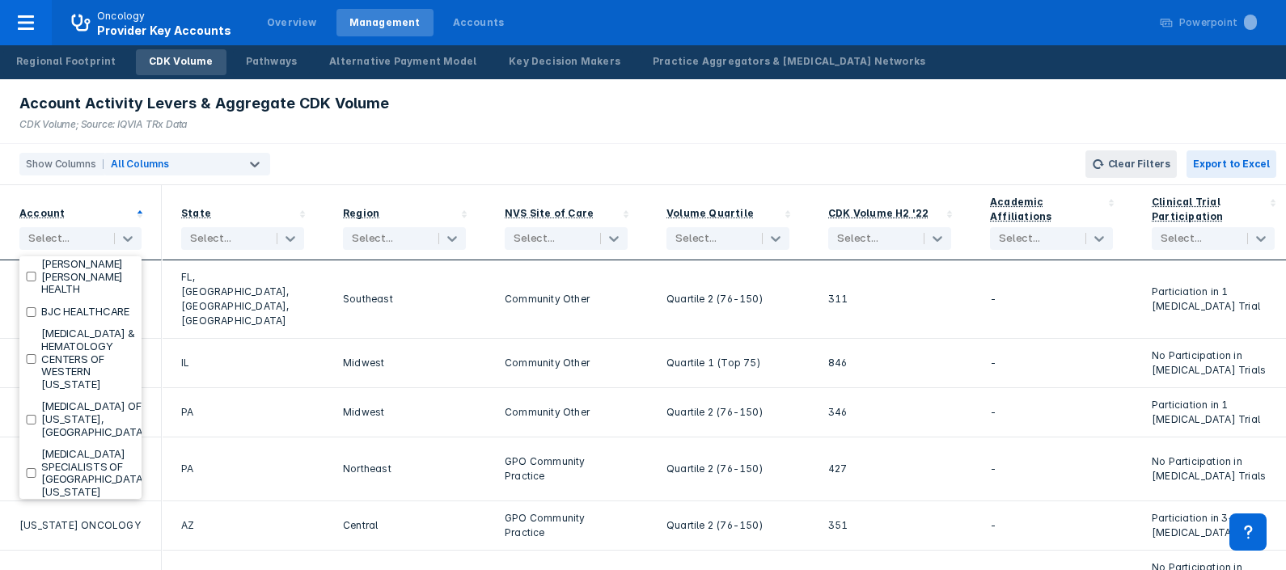
scroll to position [272, 0]
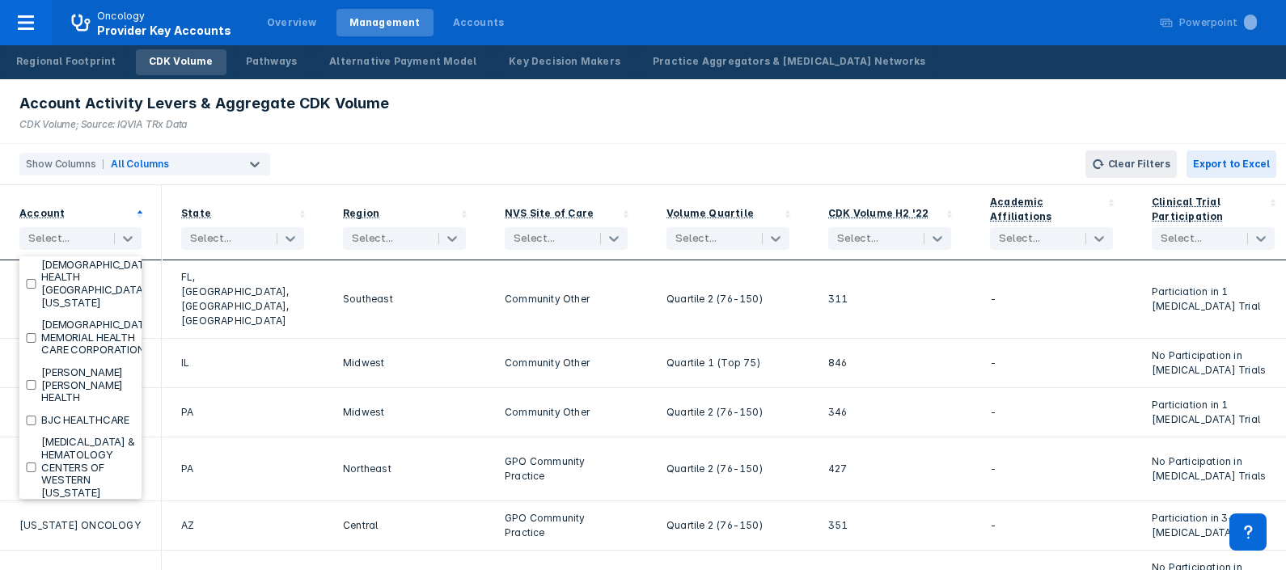
click at [32, 247] on input "checkbox" at bounding box center [31, 243] width 11 height 10
checkbox input "true"
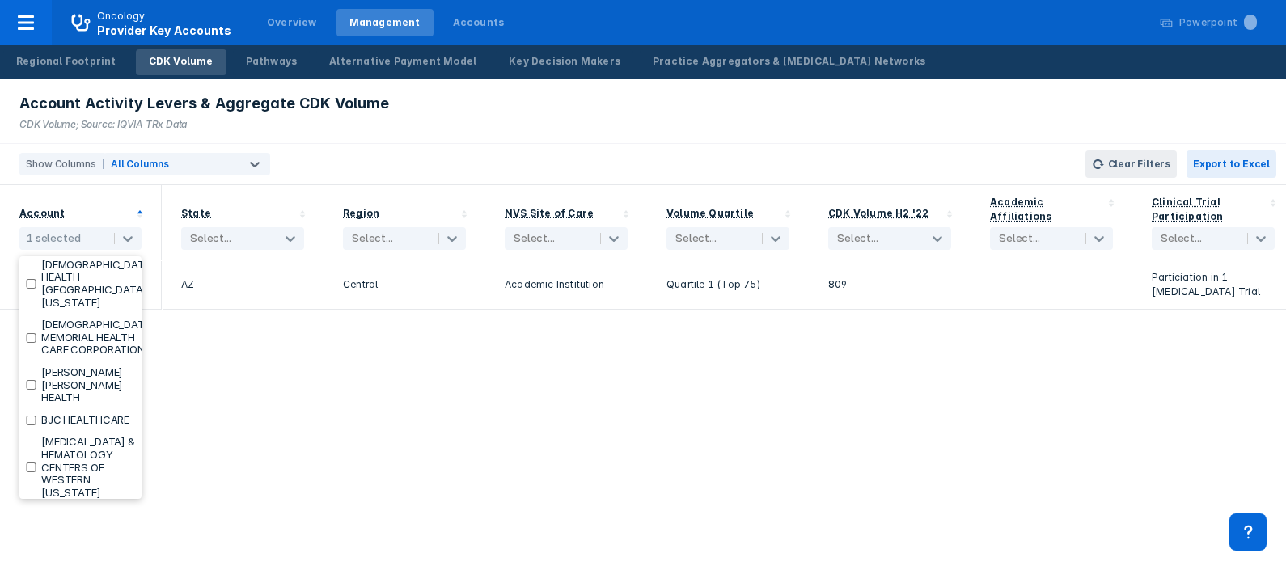
click at [631, 142] on div "Account Activity Levers & Aggregate CDK Volume CDK Volume; Source: IQVIA TRx Da…" at bounding box center [643, 111] width 1286 height 65
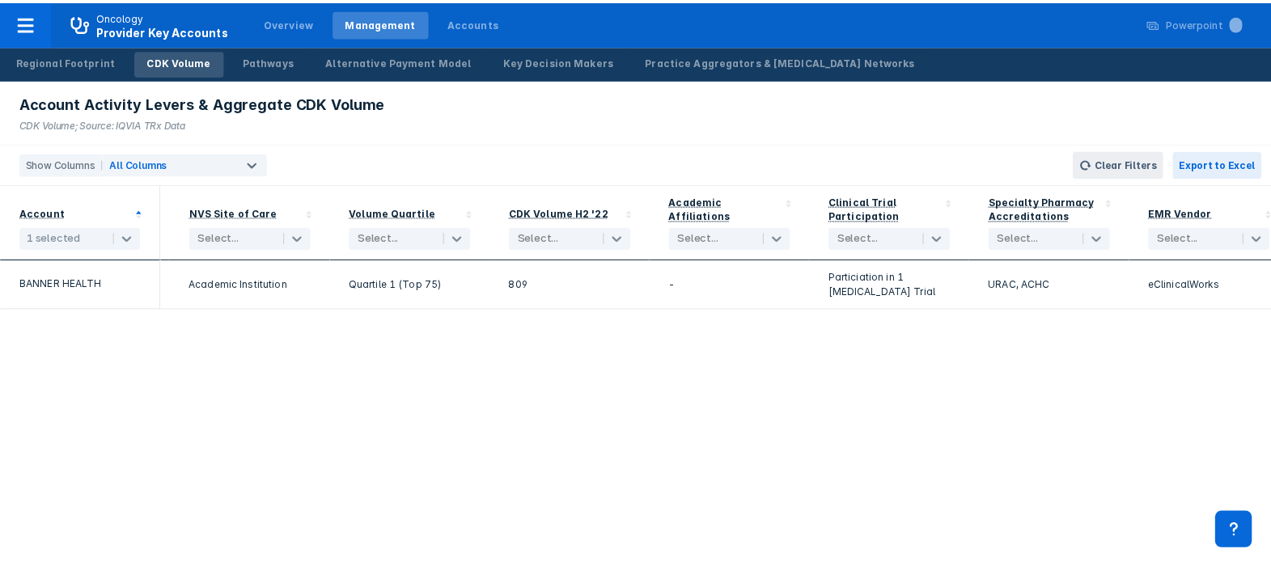
scroll to position [0, 0]
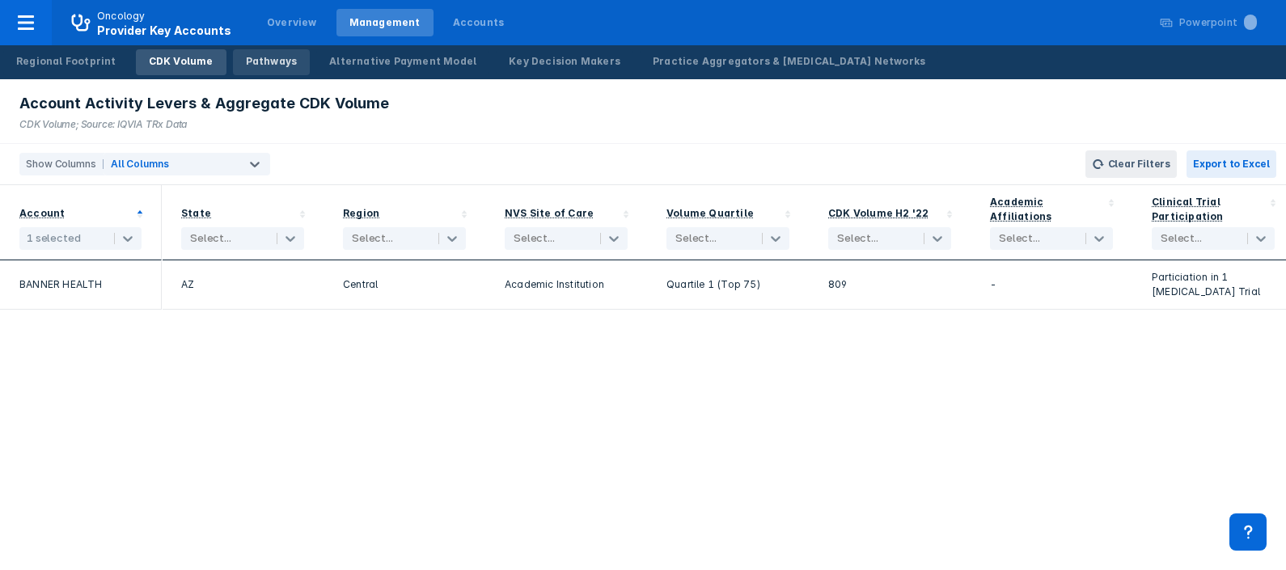
click at [258, 63] on div "Pathways" at bounding box center [272, 61] width 52 height 15
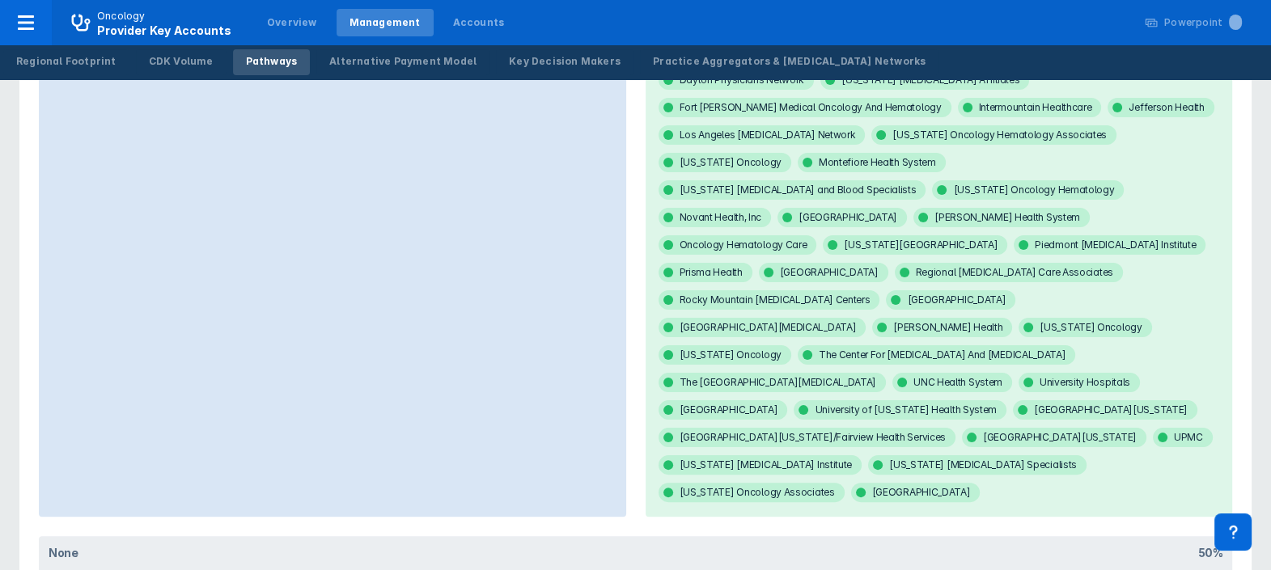
scroll to position [291, 0]
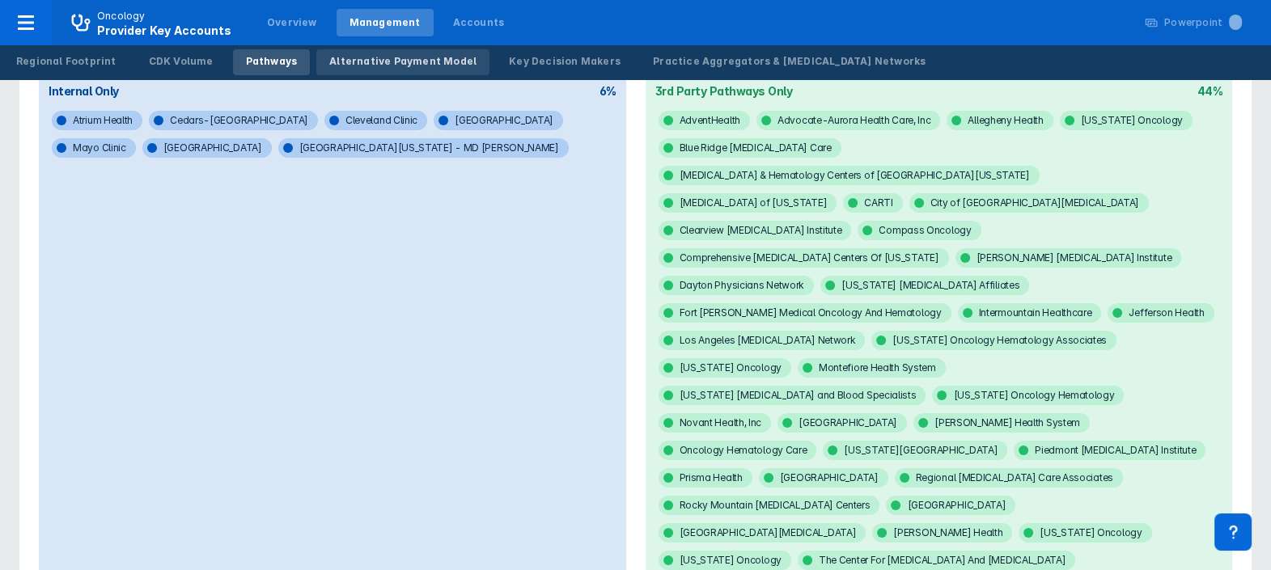
click at [376, 54] on div "Alternative Payment Model" at bounding box center [402, 61] width 147 height 15
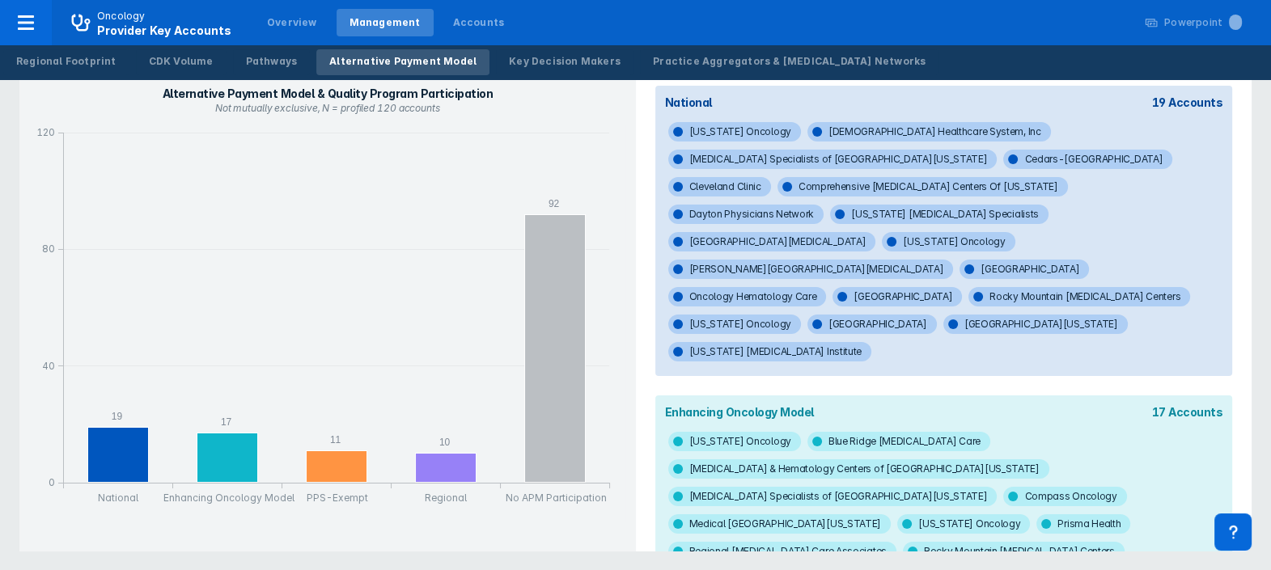
drag, startPoint x: 1283, startPoint y: 212, endPoint x: 466, endPoint y: 137, distance: 820.3
click at [466, 137] on icon "column chart , with 1 column series, . Y-scale minimum value is 0 , maximum val…" at bounding box center [327, 324] width 596 height 398
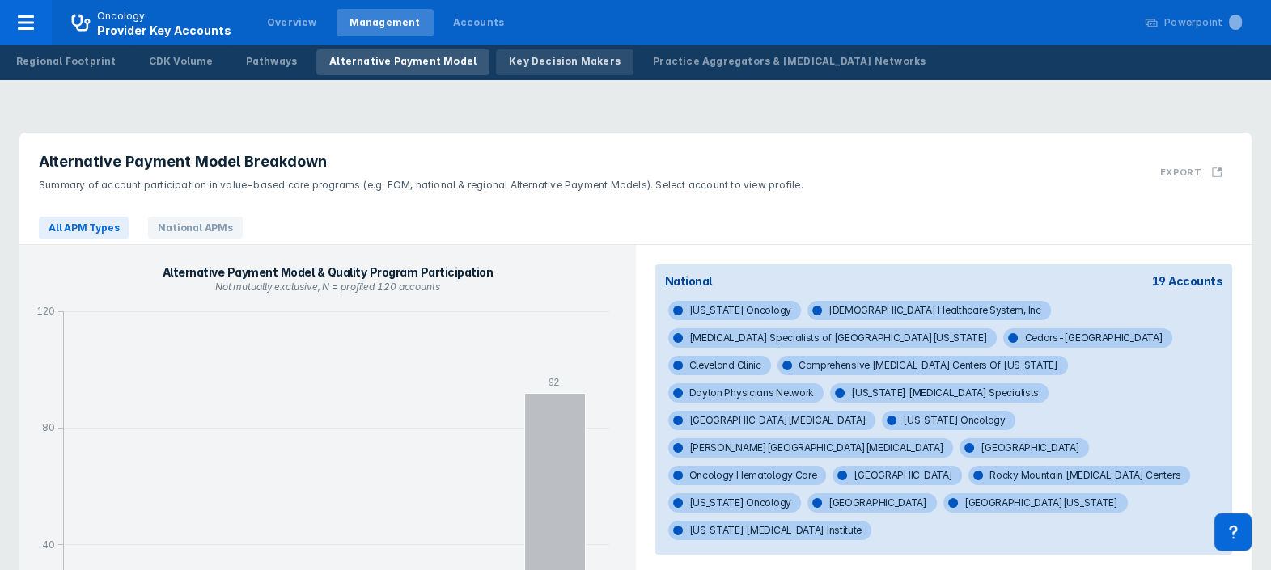
click at [512, 66] on div "Key Decision Makers" at bounding box center [565, 61] width 112 height 15
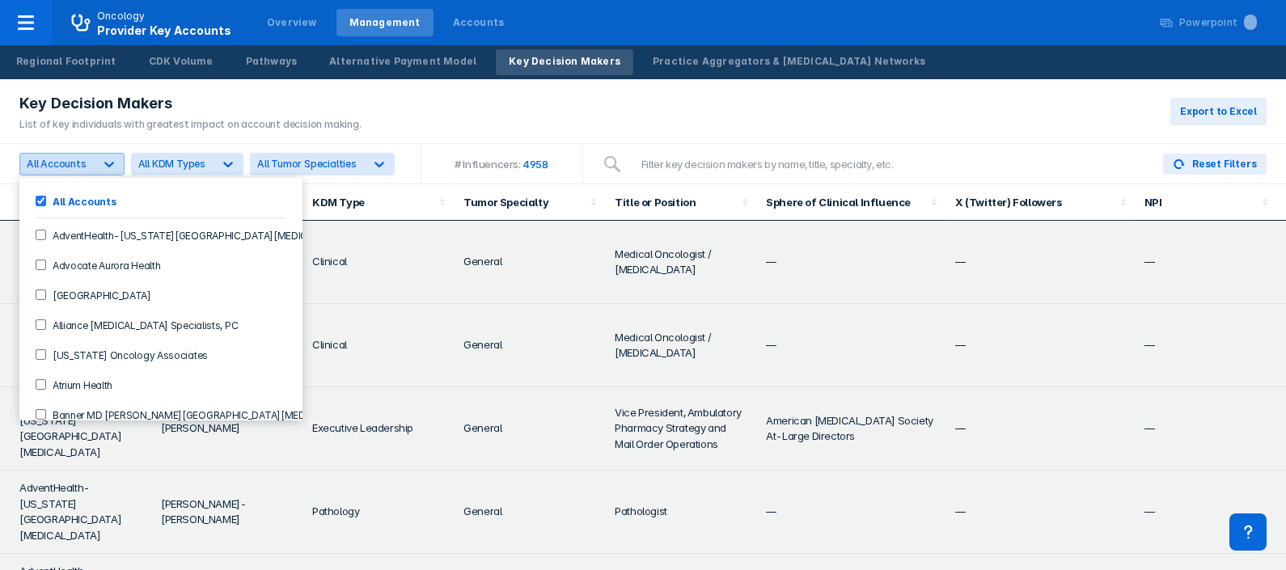
click at [108, 162] on icon at bounding box center [109, 164] width 16 height 16
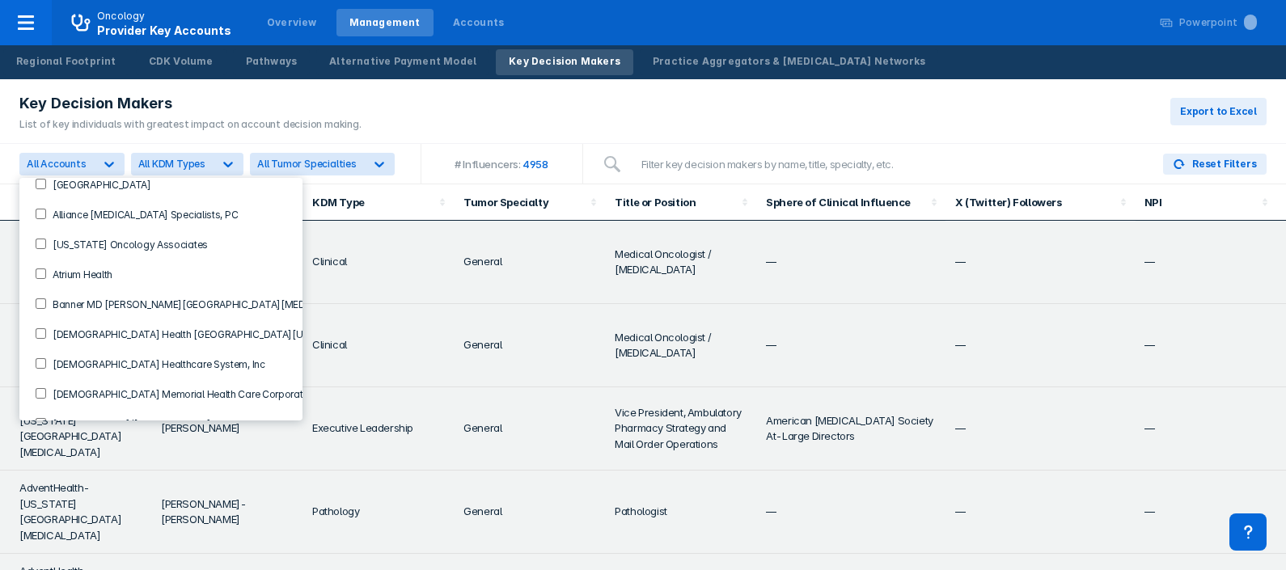
scroll to position [125, 0]
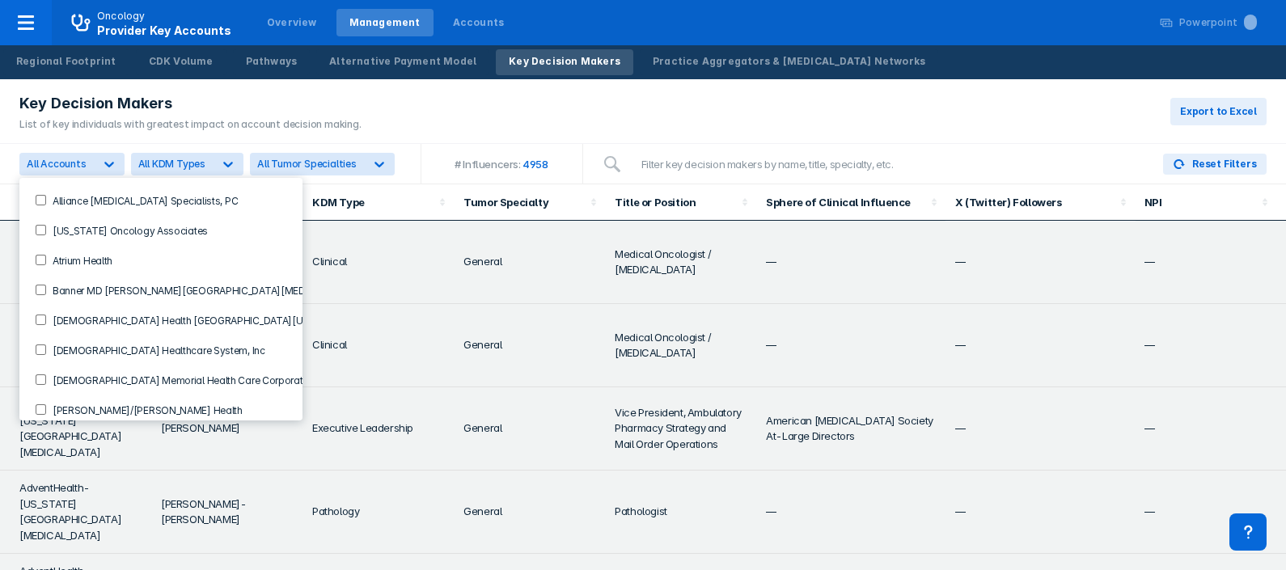
click at [44, 286] on Center-checkbox "Banner MD [PERSON_NAME][GEOGRAPHIC_DATA][MEDICAL_DATA]" at bounding box center [41, 290] width 11 height 11
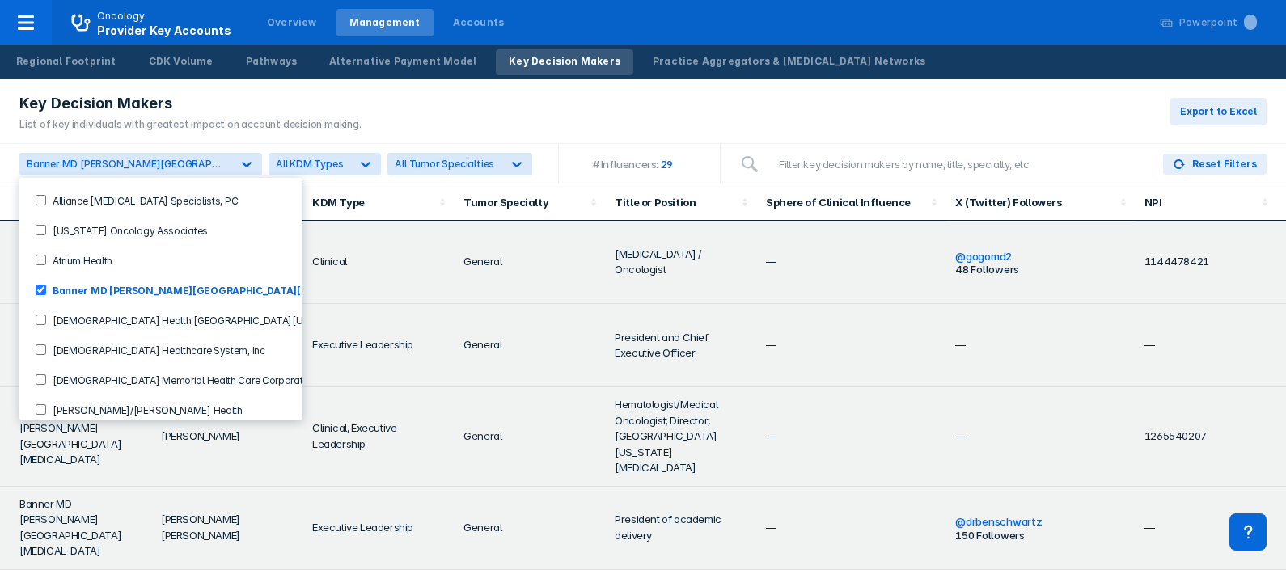
click at [891, 104] on div "Key Decision Makers List of key individuals with greatest impact on account dec…" at bounding box center [643, 111] width 1286 height 65
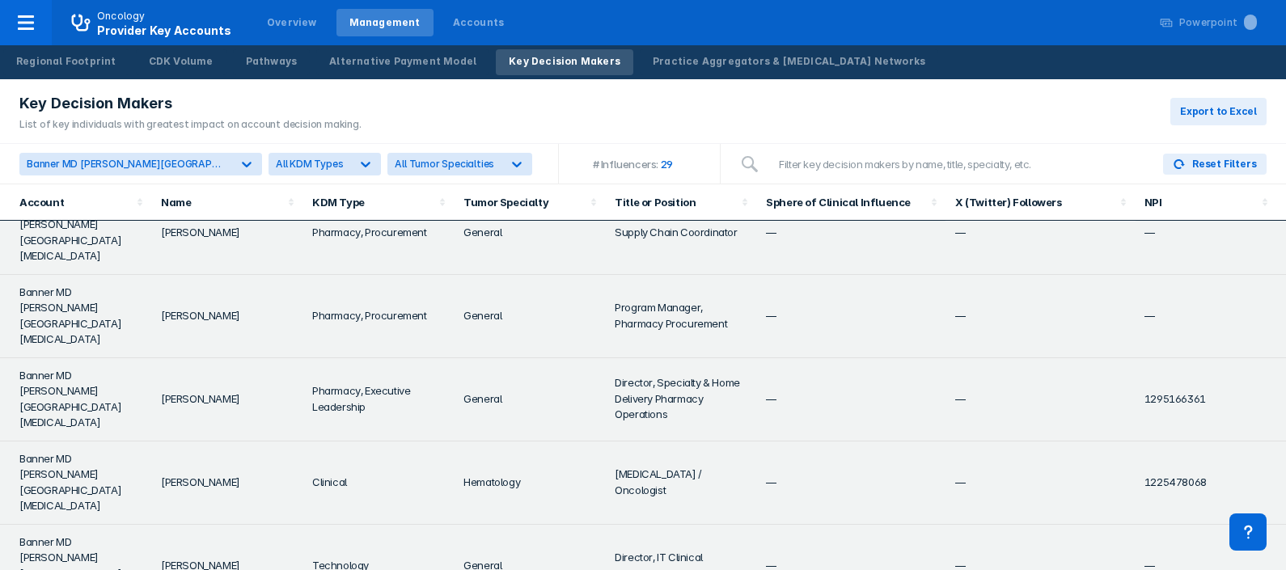
scroll to position [632, 0]
